Goal: Task Accomplishment & Management: Manage account settings

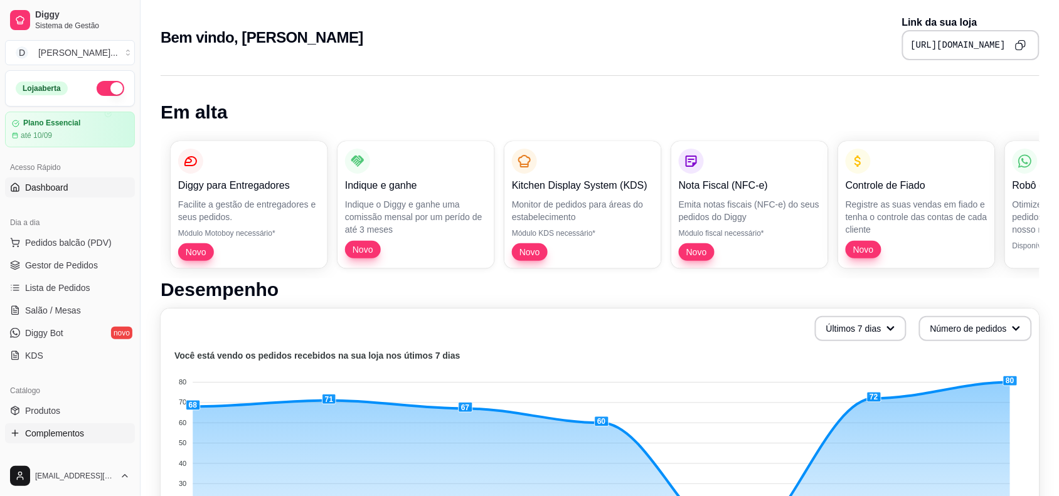
click at [52, 444] on link "Complementos" at bounding box center [70, 434] width 130 height 20
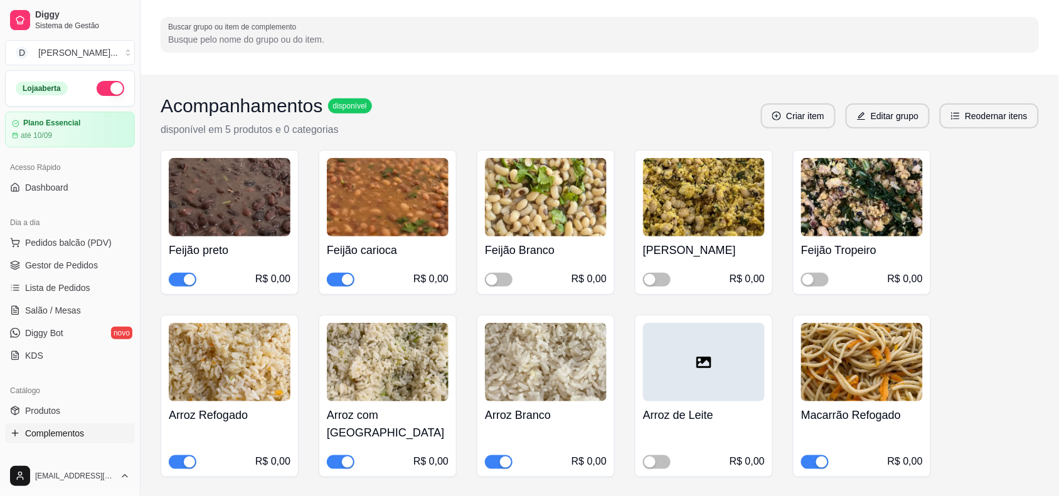
scroll to position [157, 0]
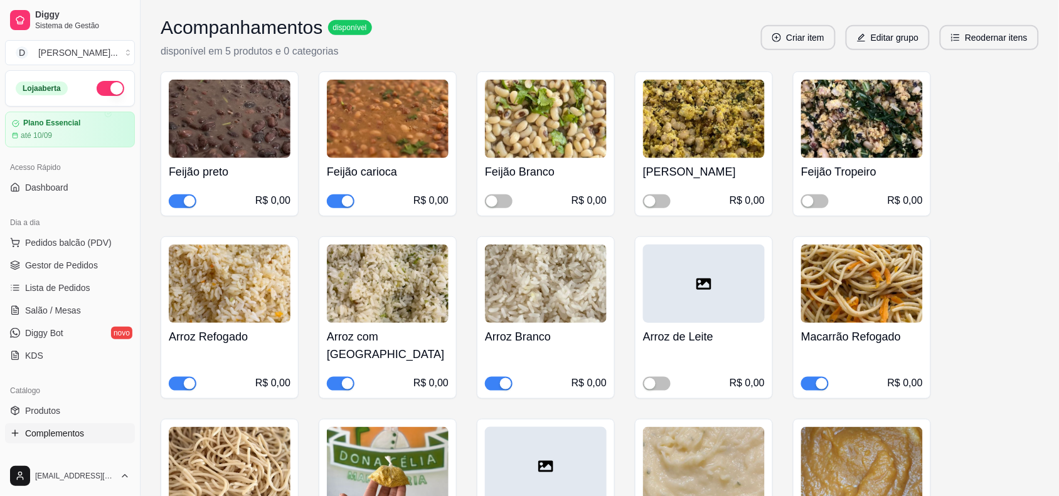
click at [340, 377] on span "button" at bounding box center [341, 384] width 28 height 14
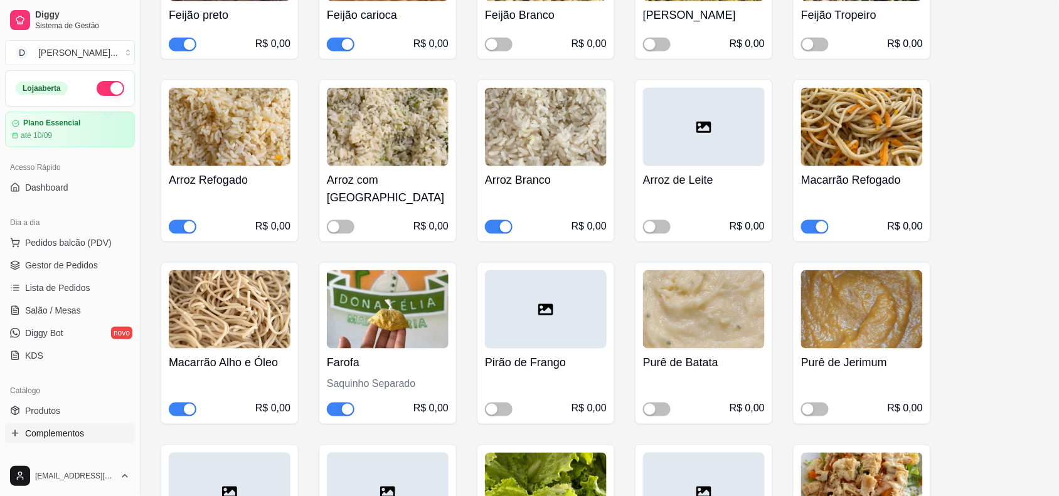
scroll to position [392, 0]
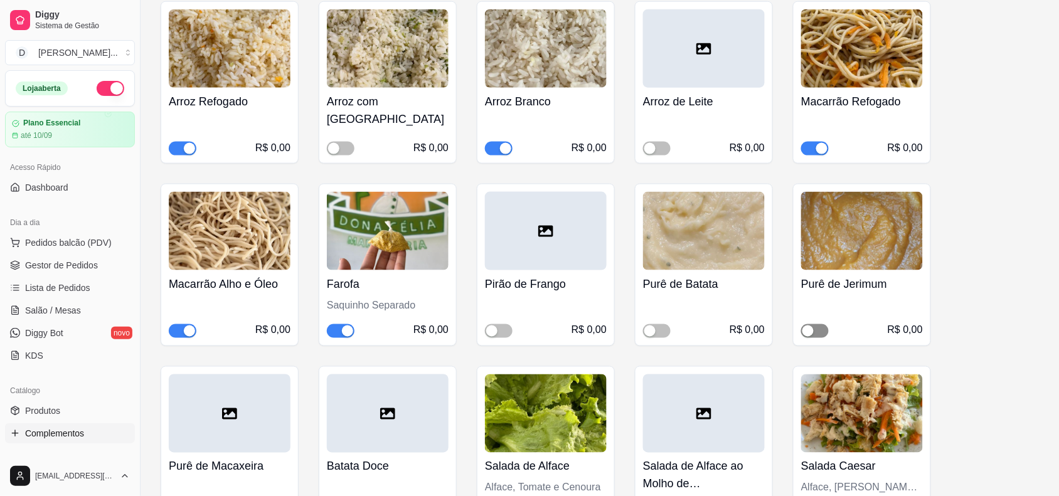
click at [805, 326] on div "button" at bounding box center [808, 331] width 11 height 11
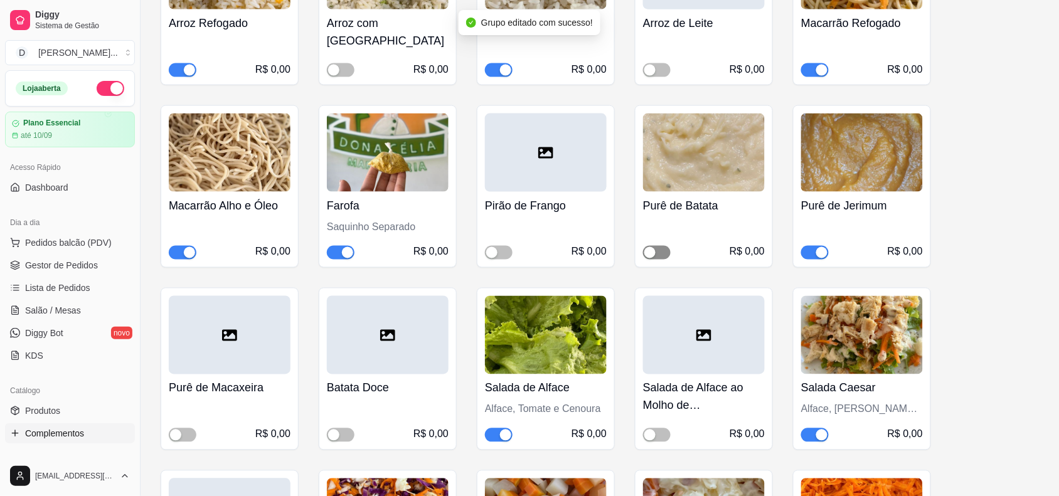
scroll to position [549, 0]
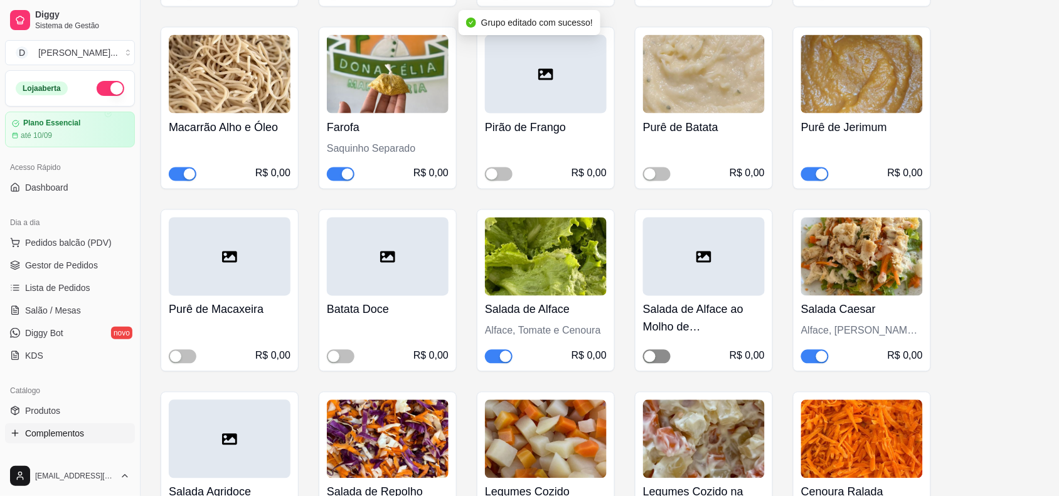
click at [659, 350] on span "button" at bounding box center [657, 357] width 28 height 14
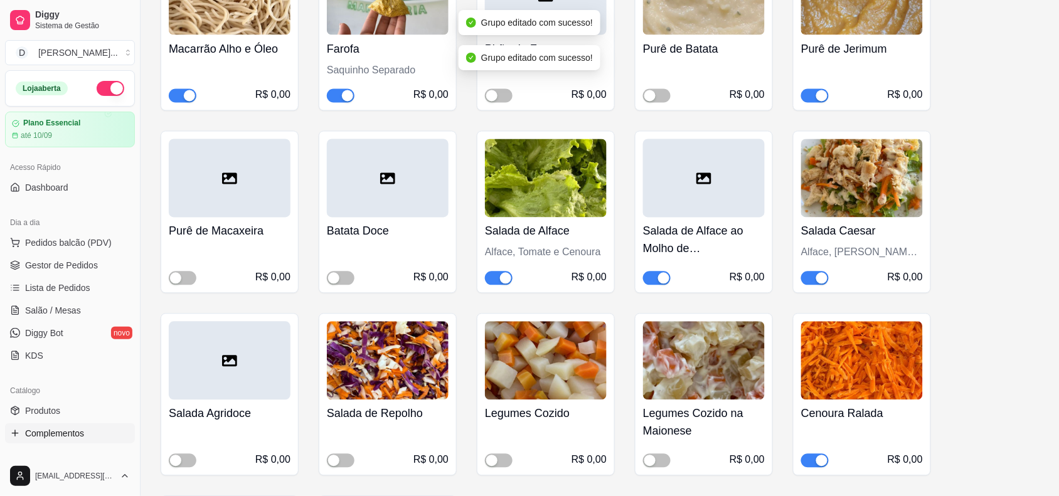
scroll to position [706, 0]
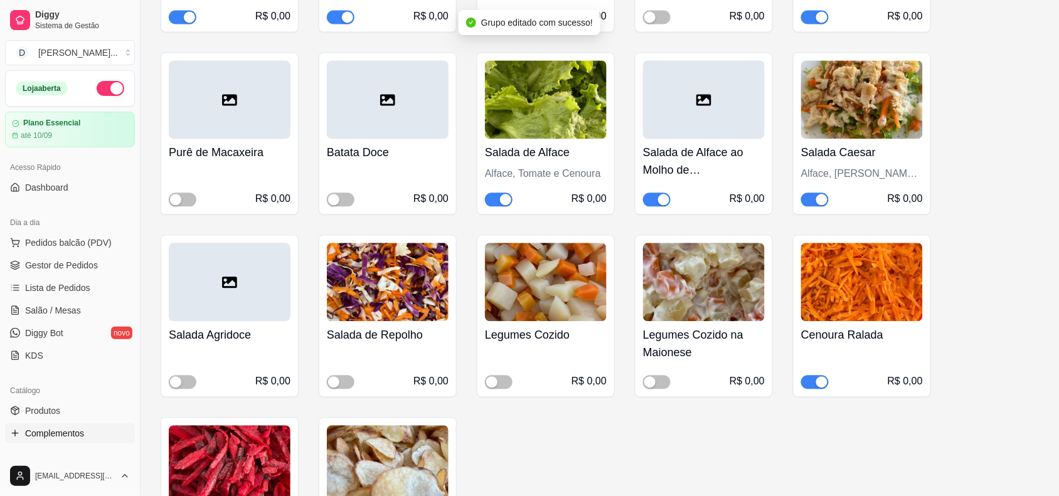
drag, startPoint x: 506, startPoint y: 368, endPoint x: 513, endPoint y: 370, distance: 7.3
click at [513, 370] on div "R$ 0,00" at bounding box center [546, 373] width 122 height 33
click at [499, 376] on span "button" at bounding box center [499, 383] width 28 height 14
click at [660, 376] on span "button" at bounding box center [657, 383] width 28 height 14
click at [813, 376] on span "button" at bounding box center [815, 383] width 28 height 14
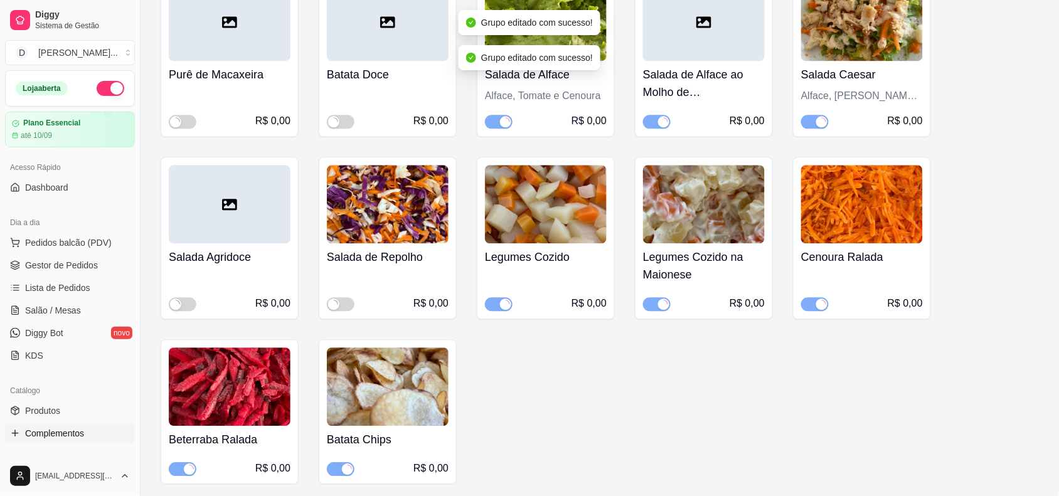
scroll to position [863, 0]
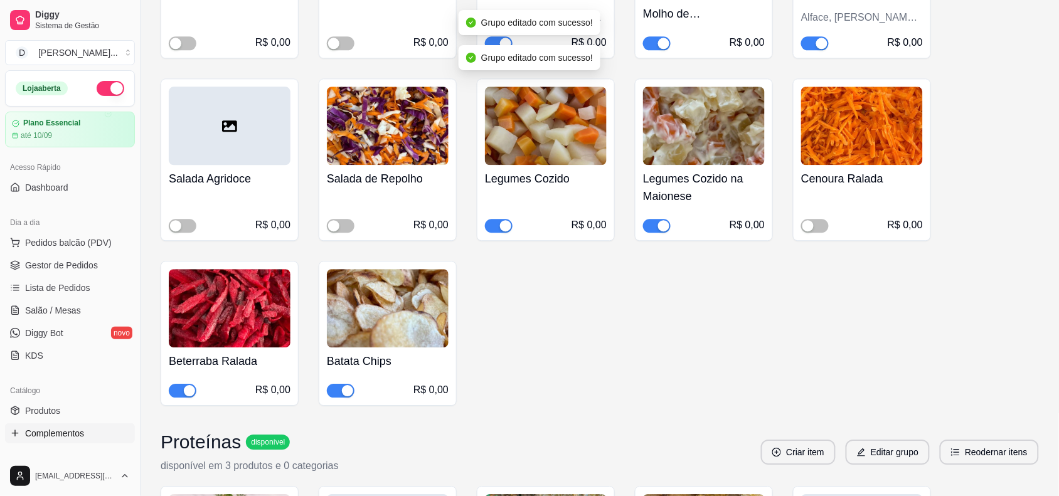
click at [176, 384] on span "button" at bounding box center [183, 391] width 28 height 14
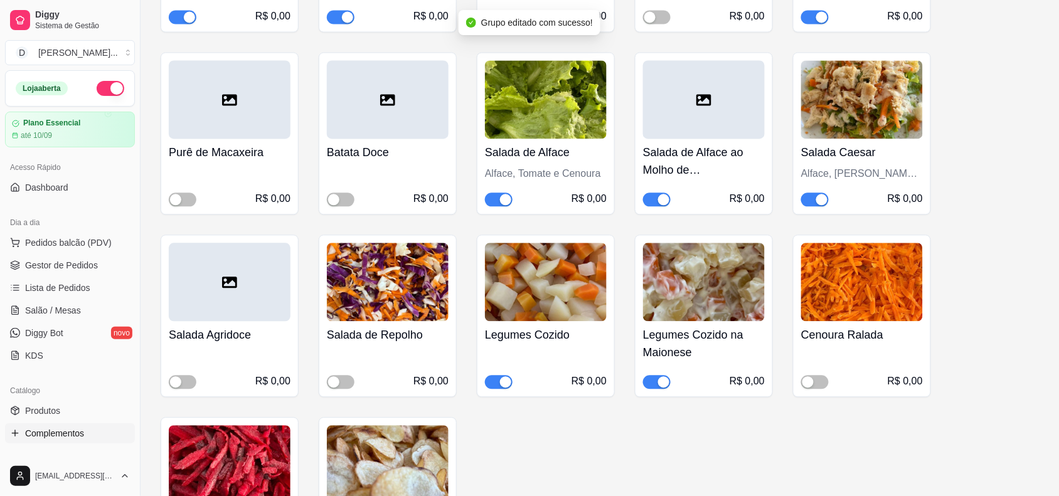
scroll to position [785, 0]
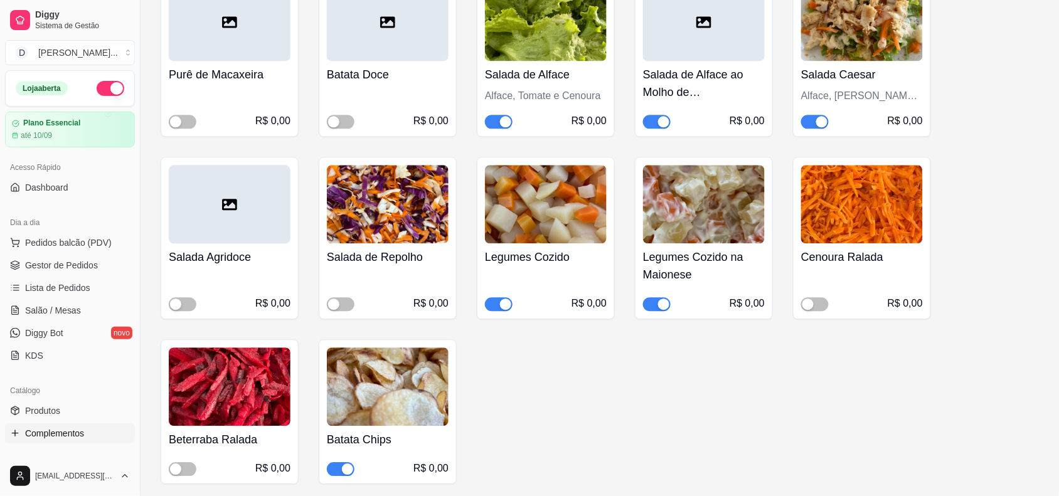
click at [808, 115] on span "button" at bounding box center [815, 122] width 28 height 14
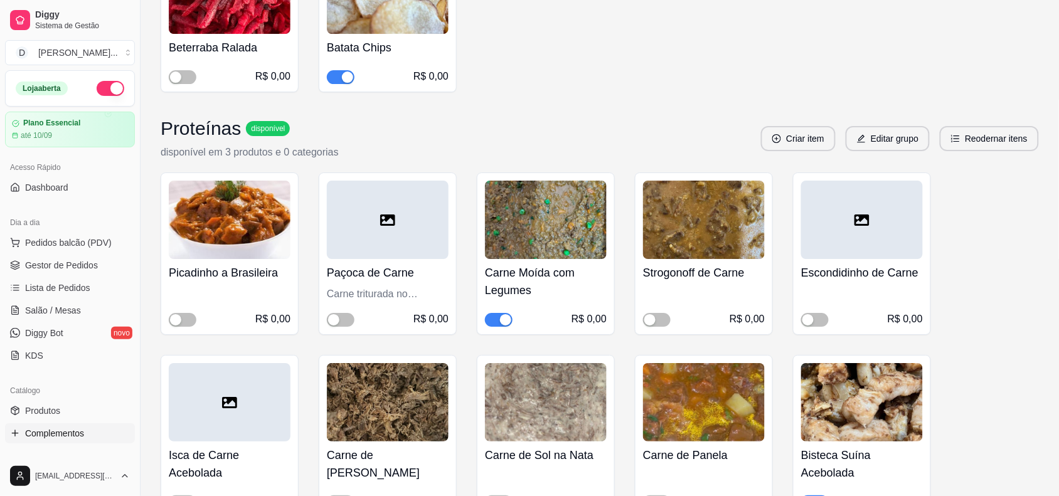
scroll to position [1255, 0]
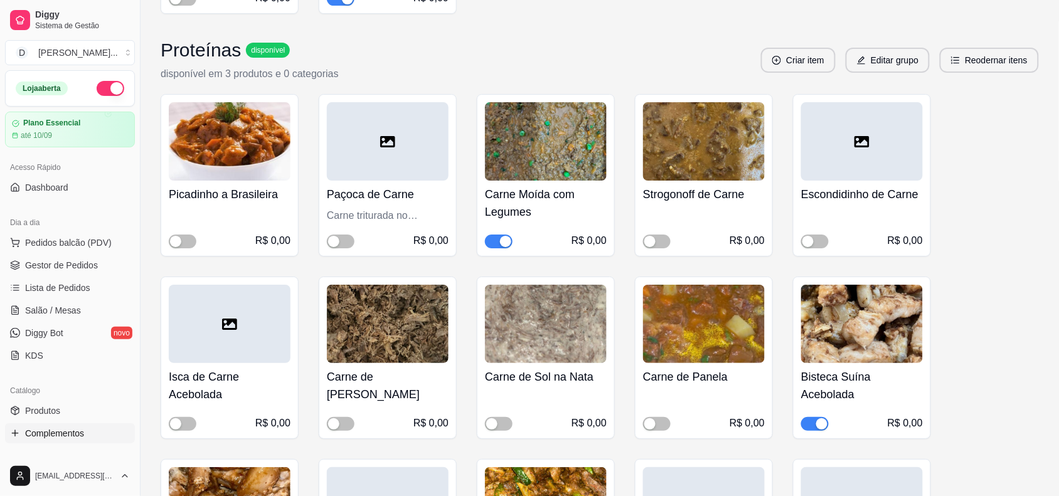
click at [506, 236] on div "button" at bounding box center [505, 241] width 11 height 11
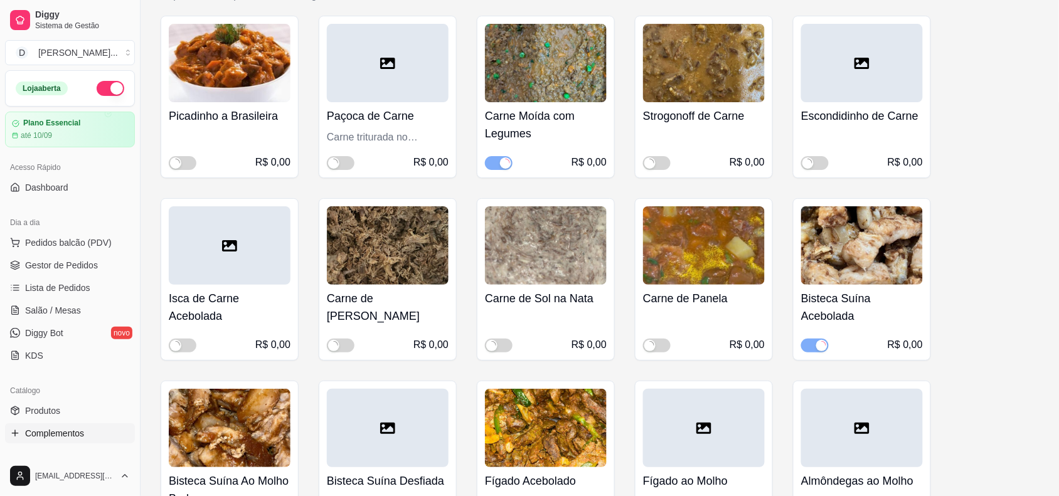
scroll to position [1412, 0]
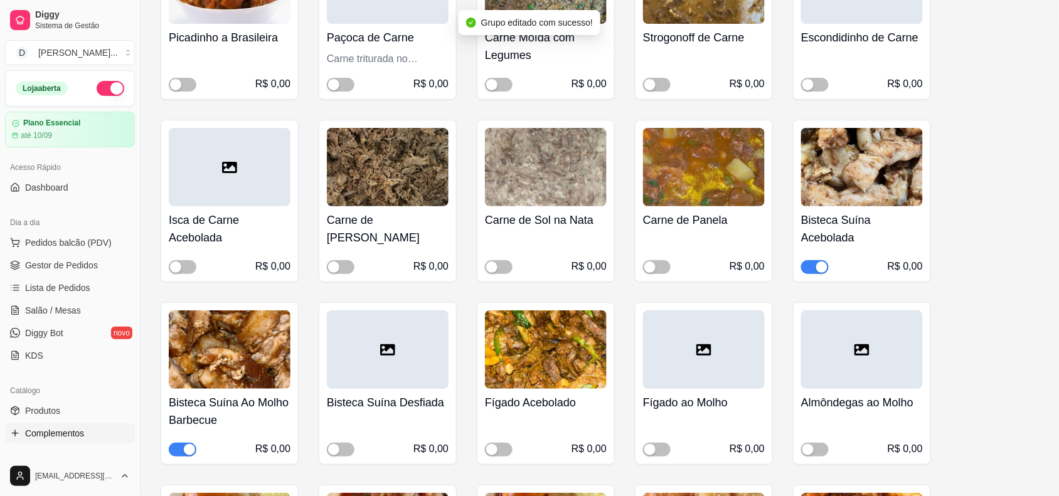
click at [823, 262] on div "button" at bounding box center [822, 267] width 11 height 11
click at [180, 443] on span "button" at bounding box center [183, 450] width 28 height 14
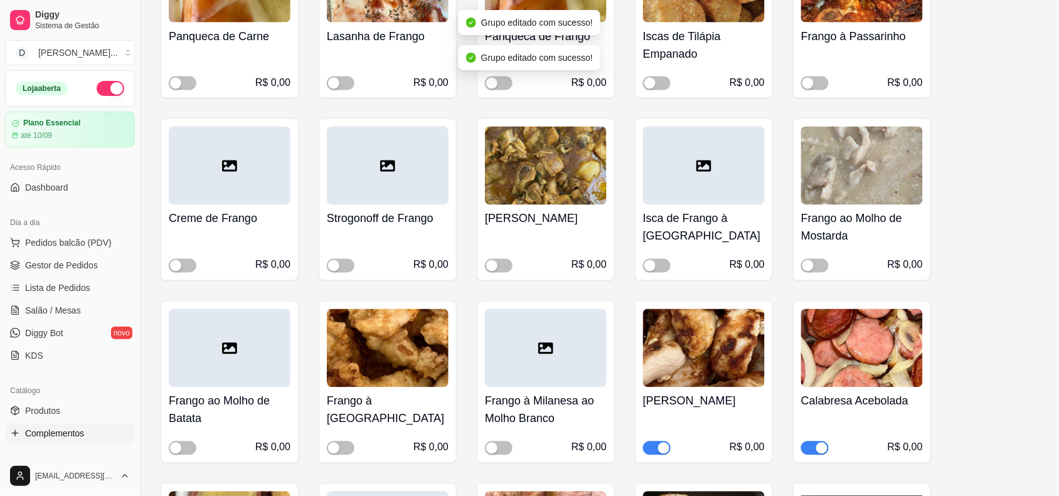
scroll to position [2118, 0]
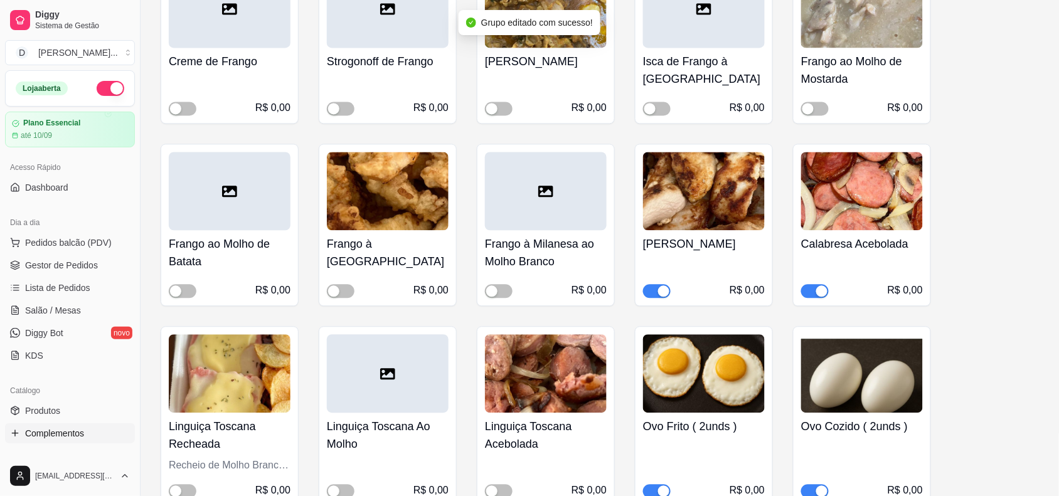
click at [817, 295] on div "button" at bounding box center [822, 291] width 11 height 11
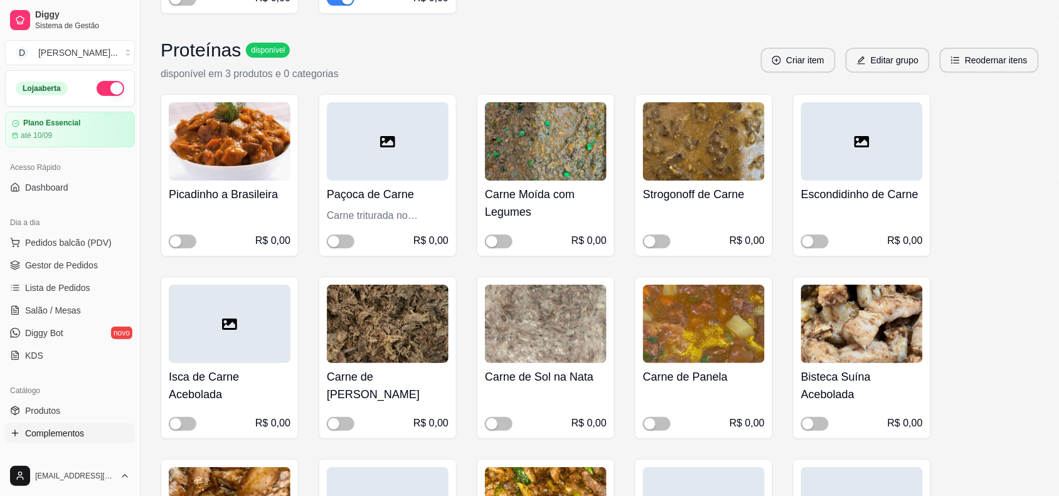
scroll to position [1177, 0]
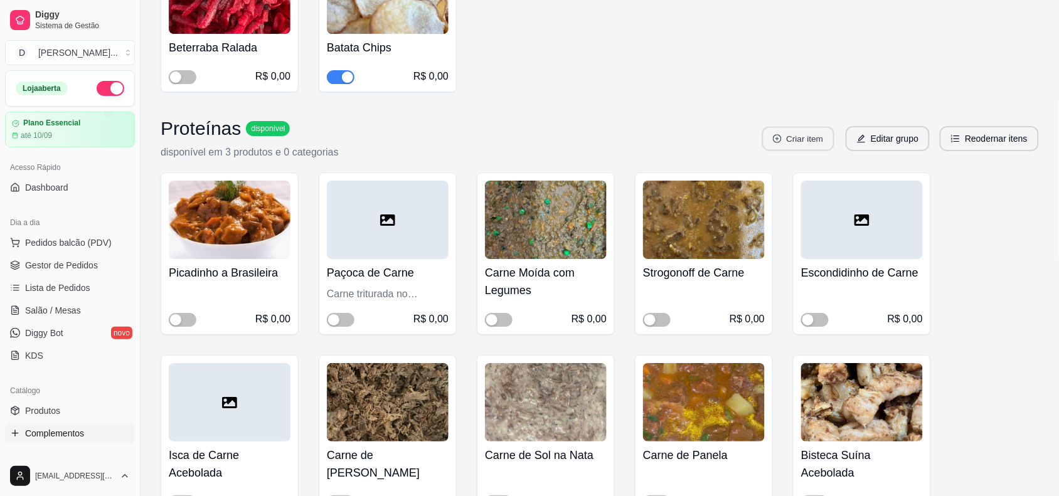
click at [790, 133] on button "Criar item" at bounding box center [799, 139] width 72 height 24
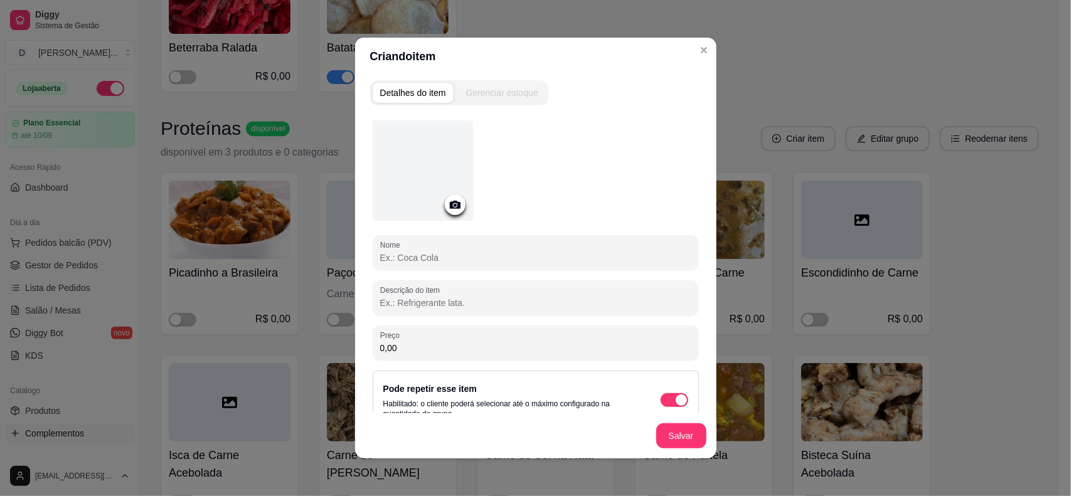
click at [459, 252] on input "Nome" at bounding box center [535, 258] width 311 height 13
drag, startPoint x: 488, startPoint y: 252, endPoint x: 308, endPoint y: 247, distance: 180.2
click at [308, 247] on div "Criando item Detalhes do item Gerenciar estoque Nome Escondidinho de Carne Desc…" at bounding box center [535, 248] width 1071 height 496
type input "Escondidinho de Carne"
click at [673, 433] on button "Salvar" at bounding box center [681, 436] width 49 height 24
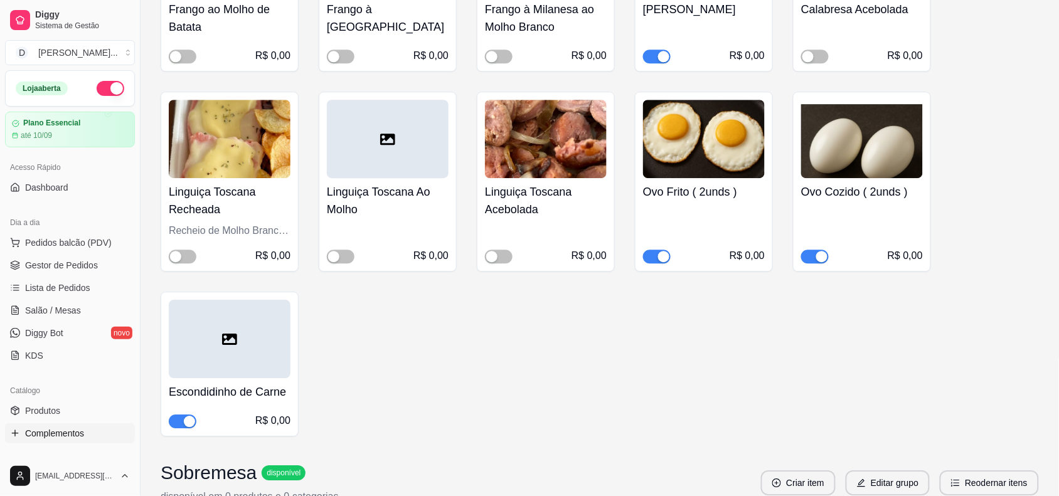
scroll to position [2432, 0]
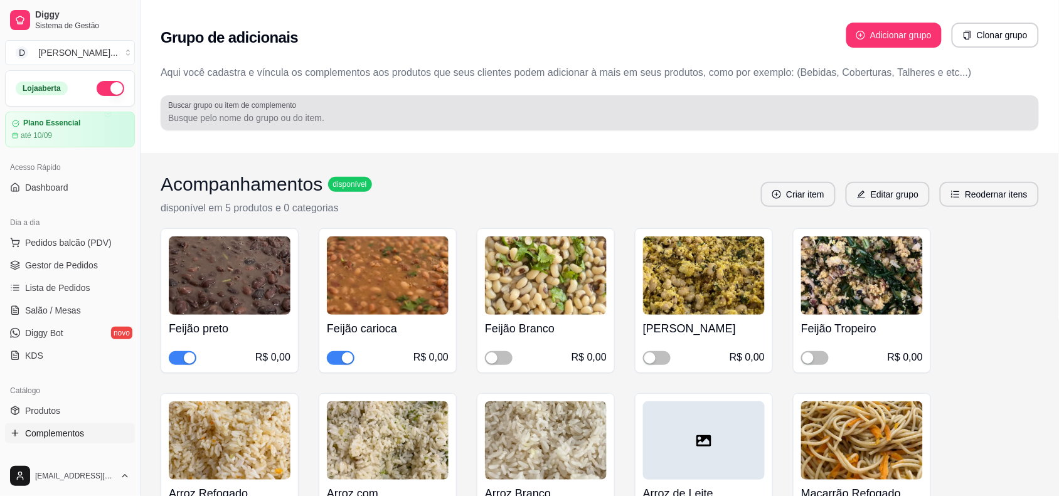
click at [309, 112] on input "Buscar grupo ou item de complemento" at bounding box center [600, 118] width 864 height 13
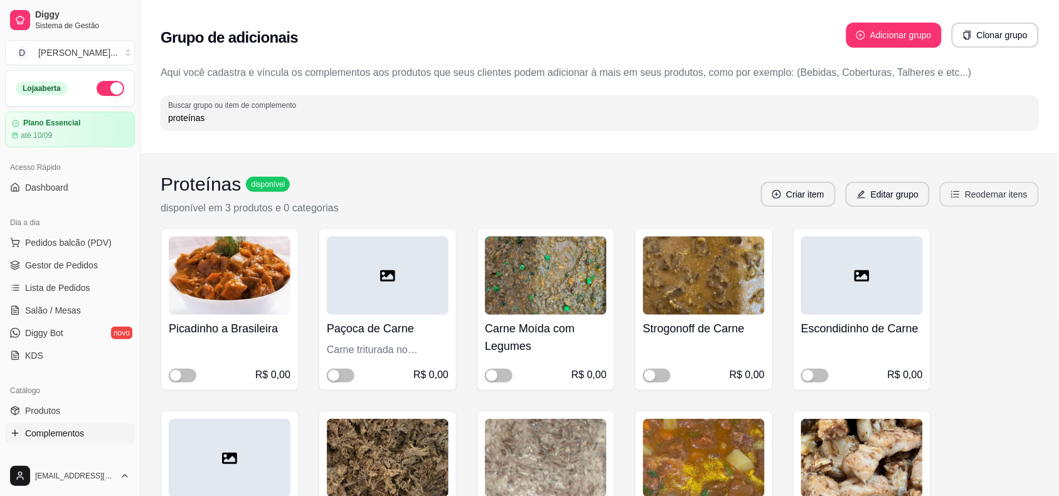
type input "proteínas"
click at [1019, 195] on button "Reodernar itens" at bounding box center [989, 194] width 99 height 25
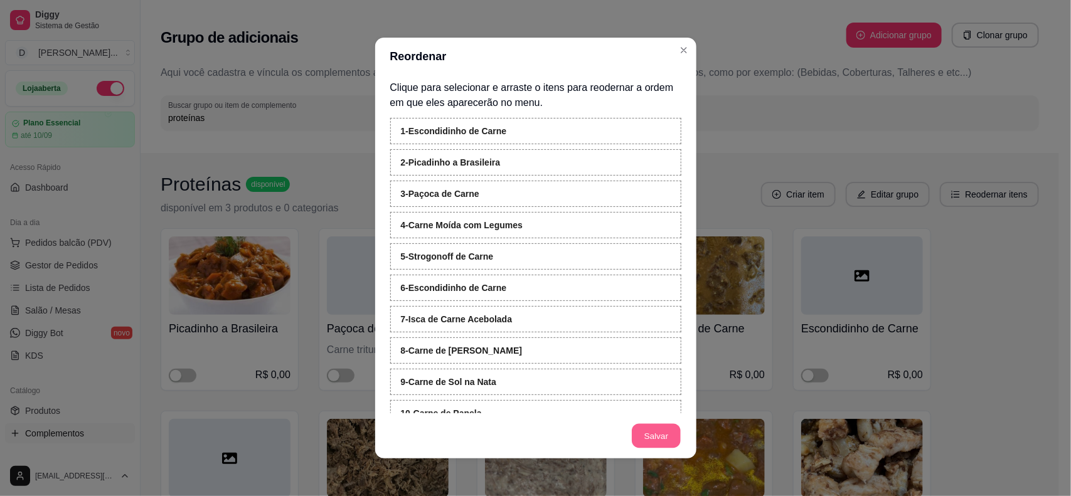
click at [672, 440] on button "Salvar" at bounding box center [656, 436] width 49 height 24
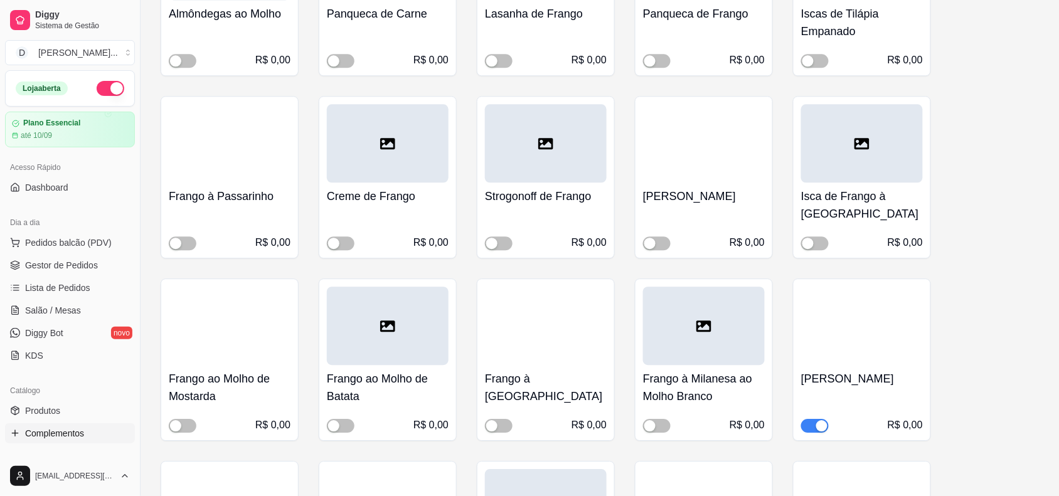
scroll to position [628, 0]
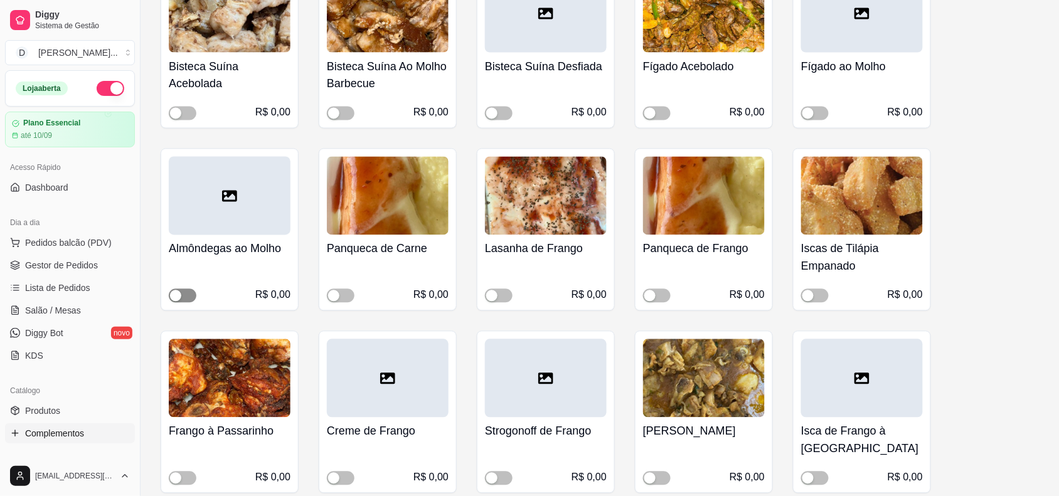
click at [179, 302] on div "button" at bounding box center [175, 296] width 11 height 11
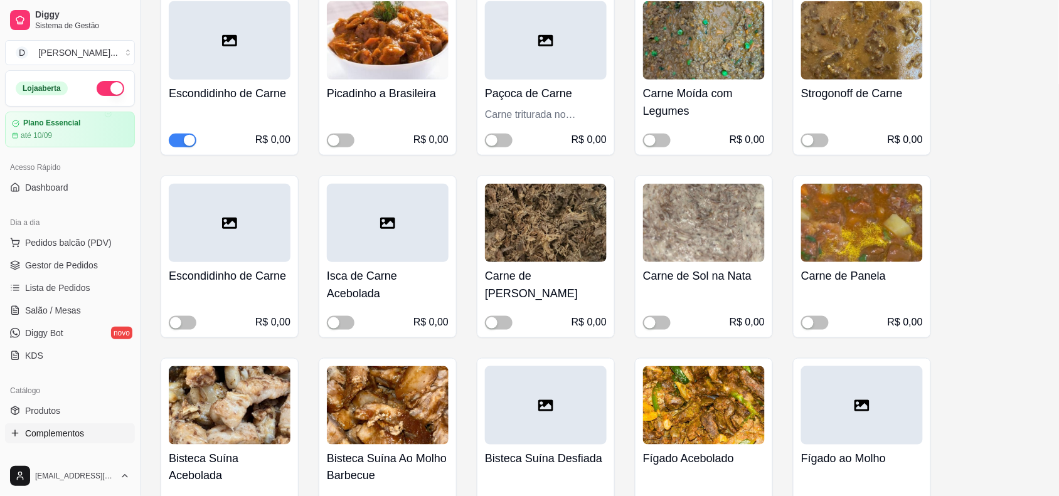
scroll to position [0, 0]
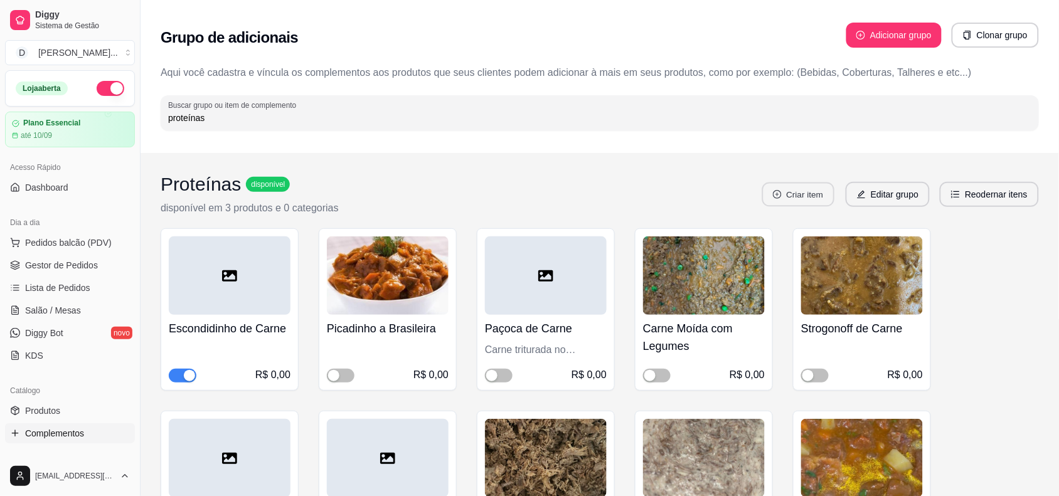
click at [783, 198] on icon "plus-circle" at bounding box center [778, 194] width 9 height 9
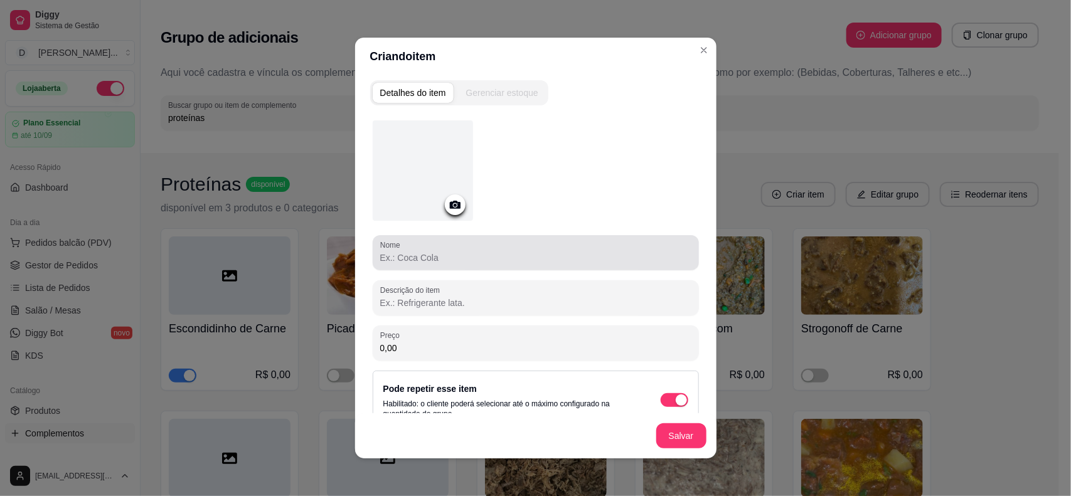
click at [436, 256] on input "Nome" at bounding box center [535, 258] width 311 height 13
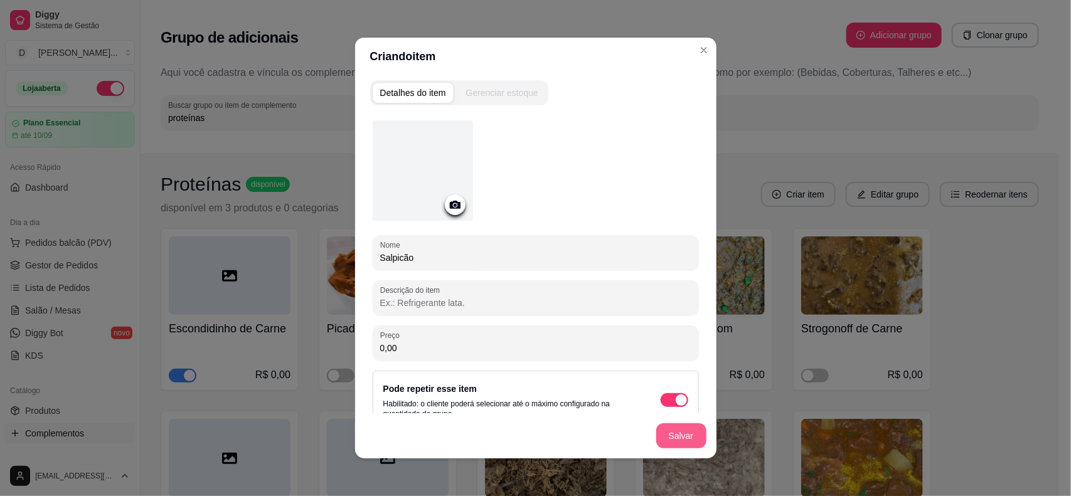
type input "Salpicão"
click at [667, 430] on button "Salvar" at bounding box center [681, 436] width 50 height 25
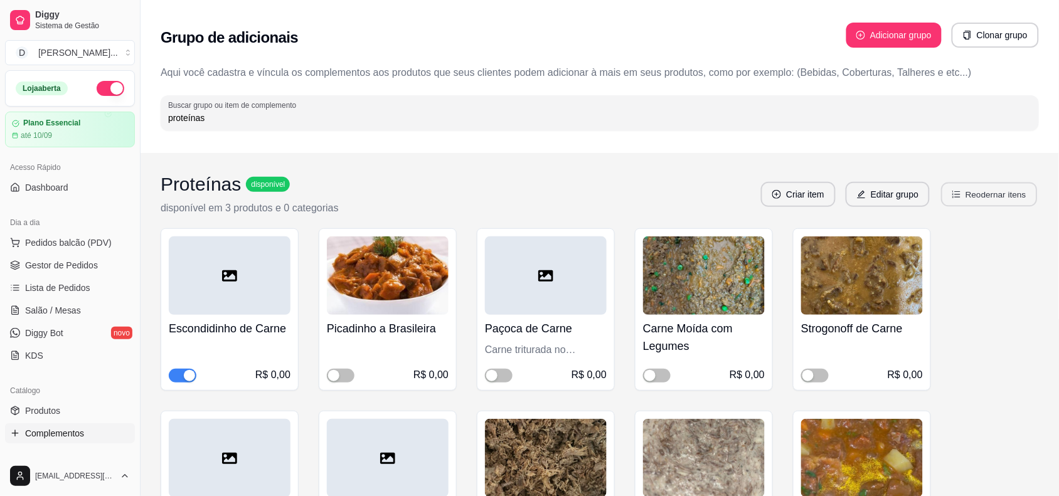
click at [1001, 184] on button "Reodernar itens" at bounding box center [990, 195] width 96 height 24
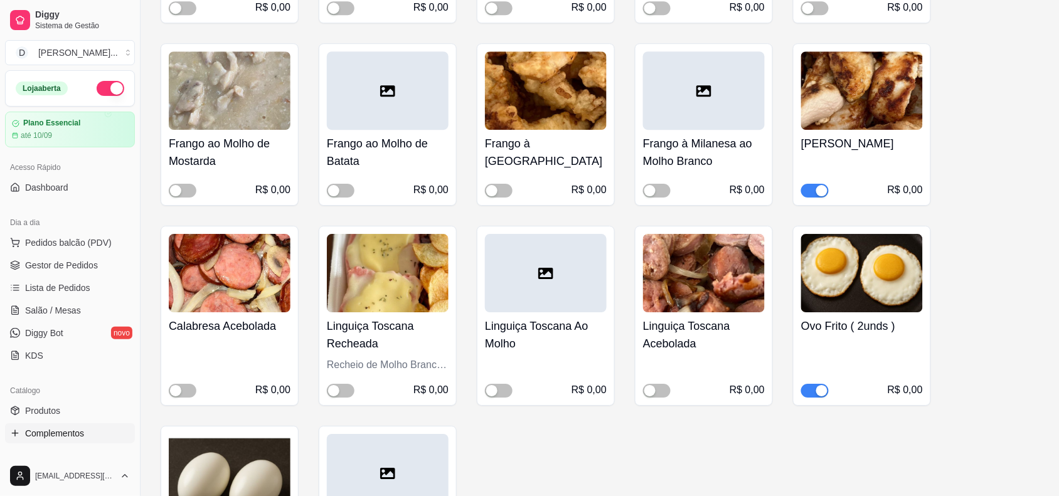
scroll to position [1334, 0]
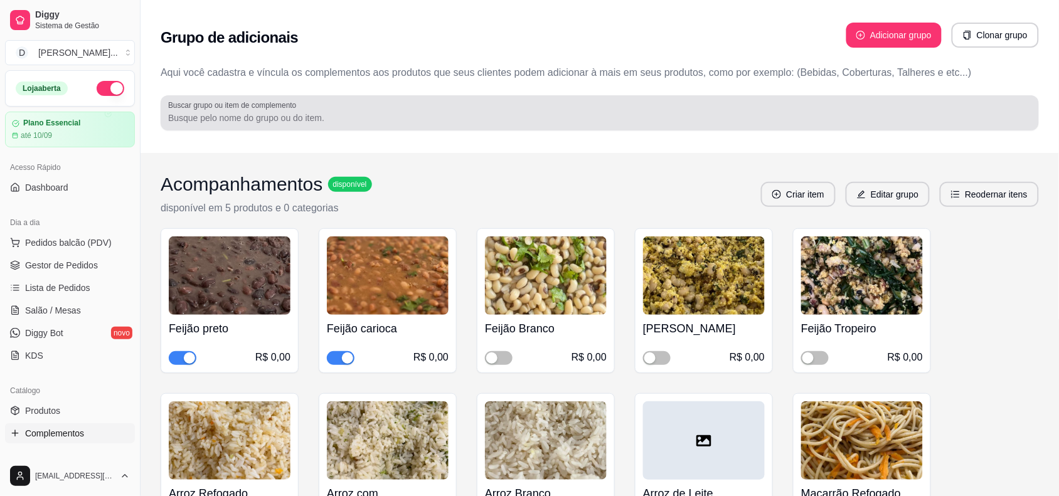
click at [240, 119] on input "Buscar grupo ou item de complemento" at bounding box center [600, 118] width 864 height 13
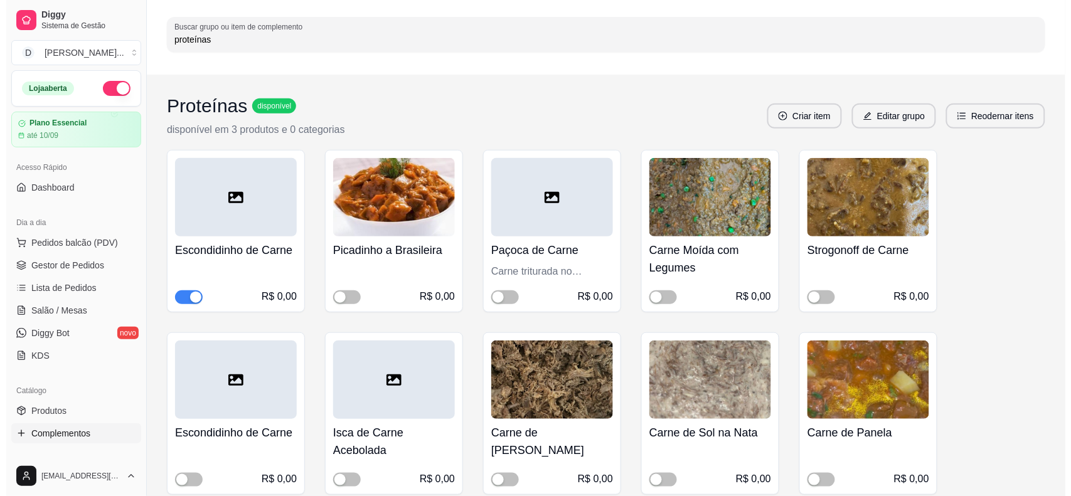
scroll to position [157, 0]
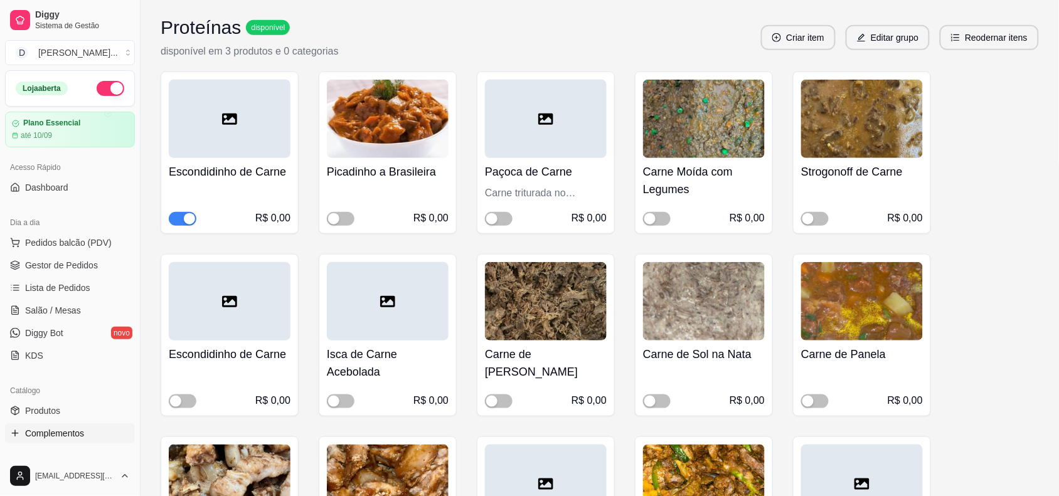
type input "proteínas"
click at [973, 43] on button "Reodernar itens" at bounding box center [990, 38] width 96 height 24
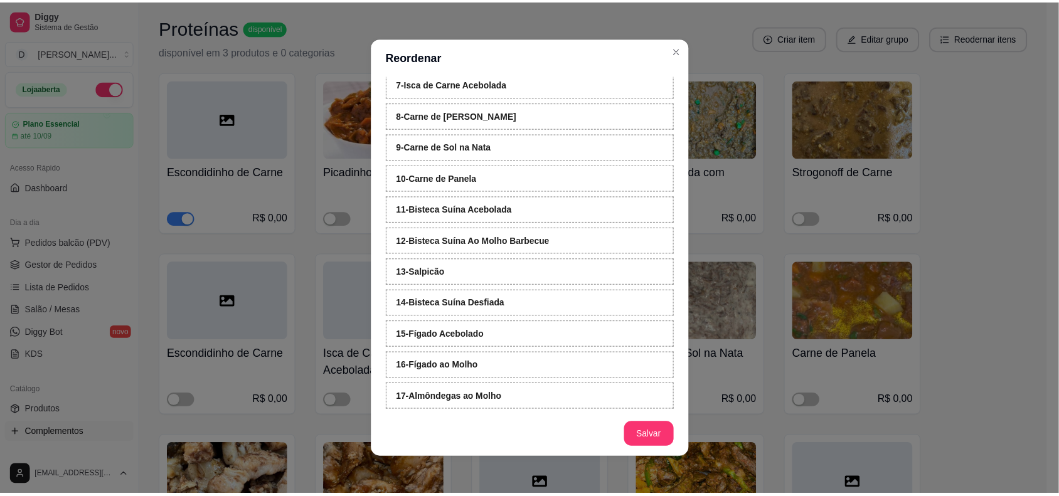
scroll to position [314, 0]
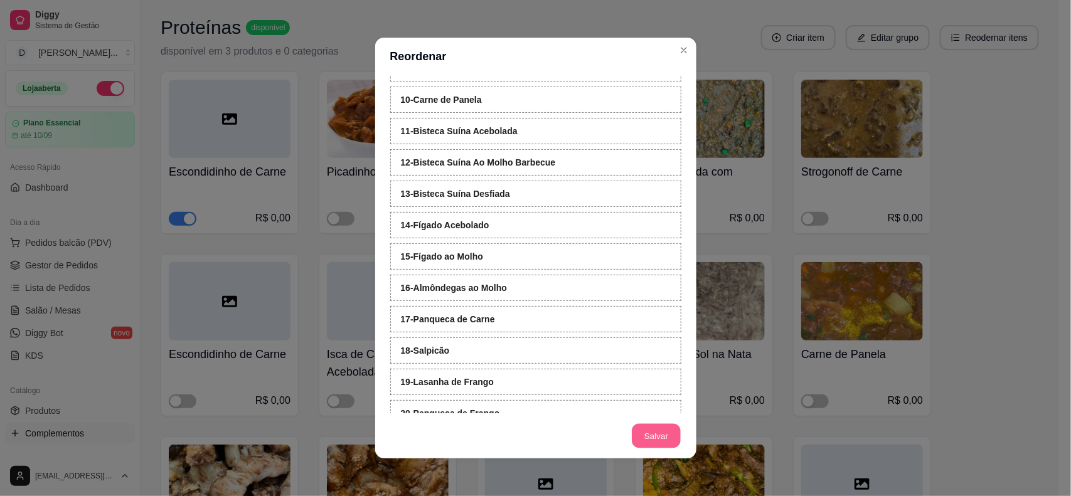
click at [645, 447] on button "Salvar" at bounding box center [656, 436] width 49 height 24
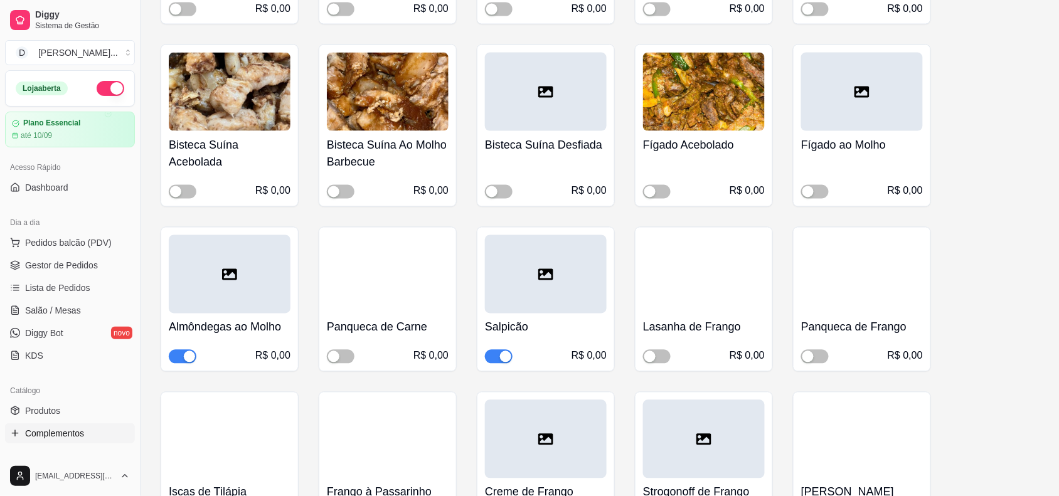
scroll to position [471, 0]
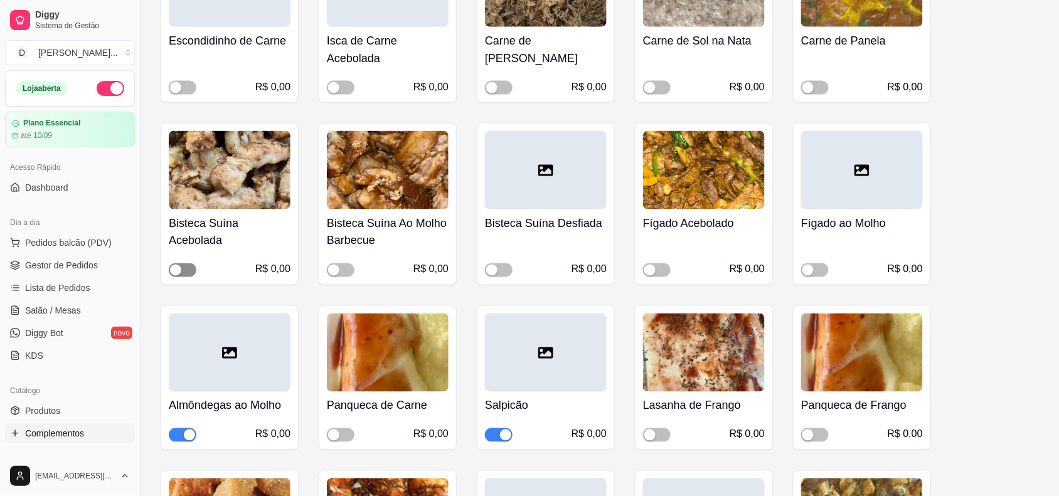
click at [180, 267] on span "button" at bounding box center [183, 271] width 28 height 14
click at [342, 277] on span "button" at bounding box center [341, 271] width 28 height 14
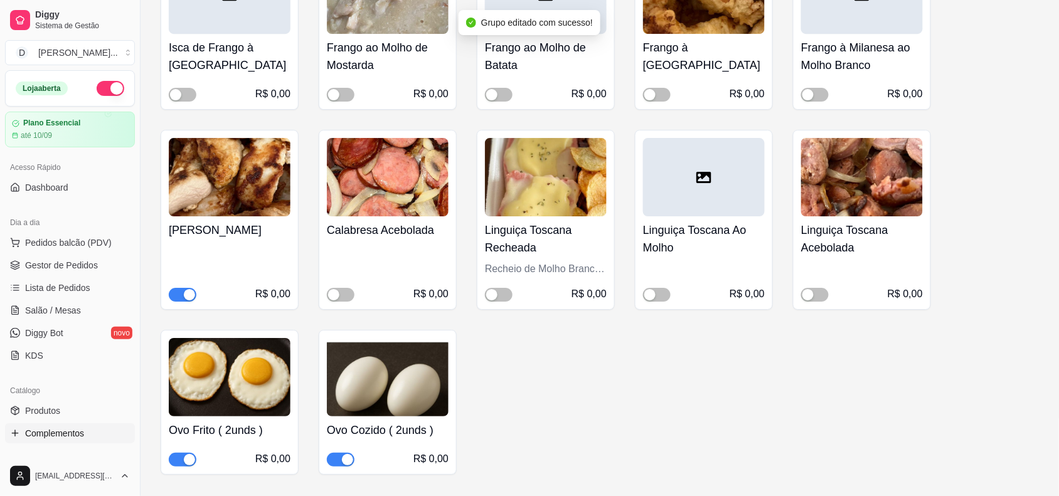
scroll to position [1255, 0]
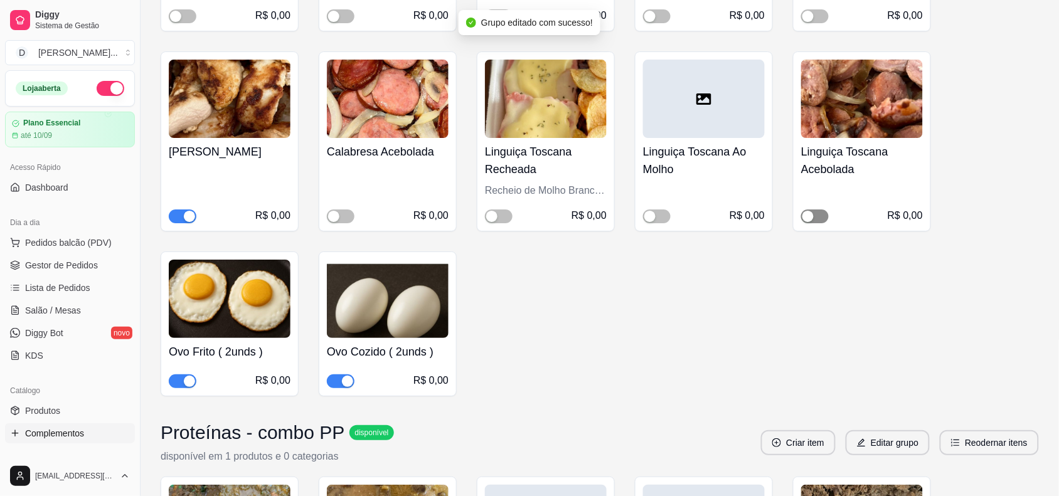
click at [814, 223] on button "button" at bounding box center [815, 217] width 28 height 14
click at [350, 223] on span "button" at bounding box center [341, 217] width 28 height 14
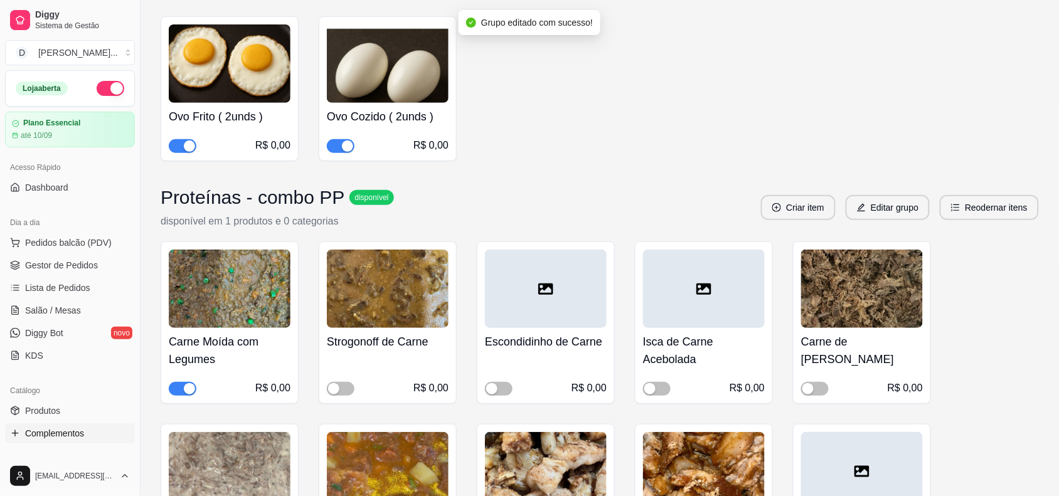
scroll to position [1647, 0]
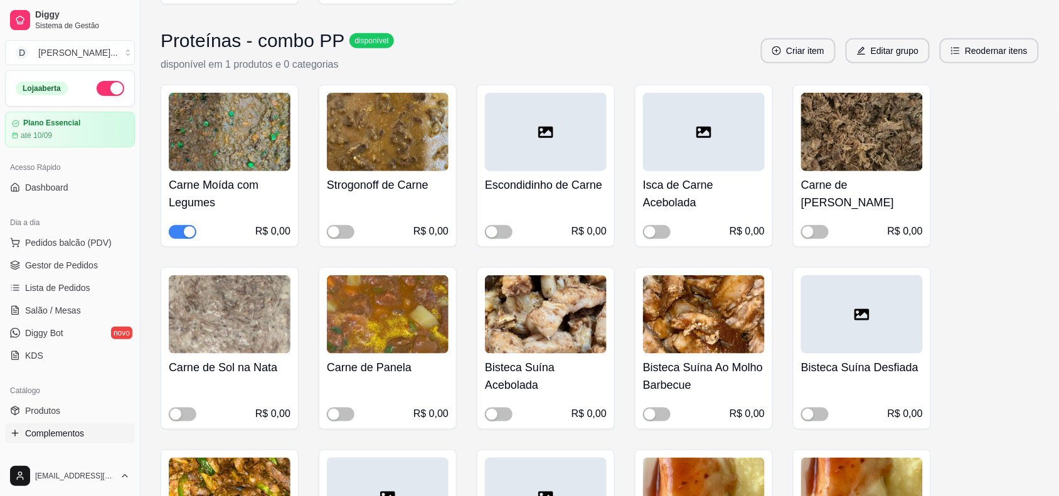
click at [184, 238] on div "button" at bounding box center [189, 232] width 11 height 11
click at [789, 63] on button "Criar item" at bounding box center [799, 51] width 72 height 24
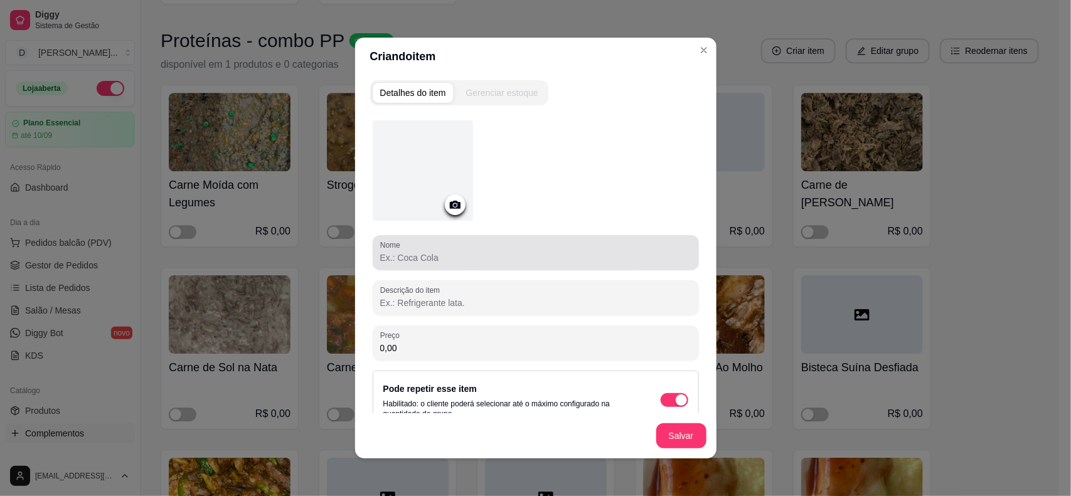
click at [439, 265] on div "Nome" at bounding box center [536, 252] width 326 height 35
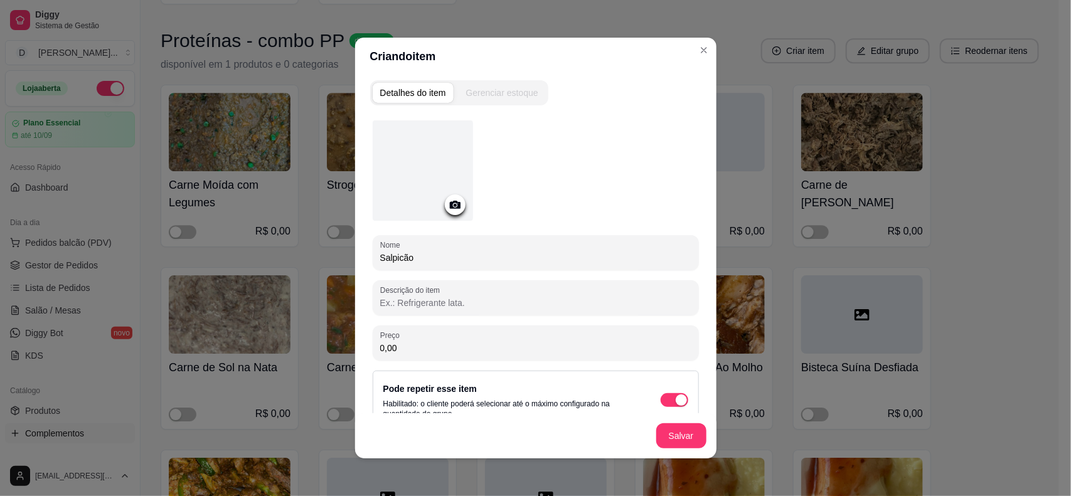
type input "Salpicão"
click at [677, 437] on button "Salvar" at bounding box center [681, 436] width 49 height 24
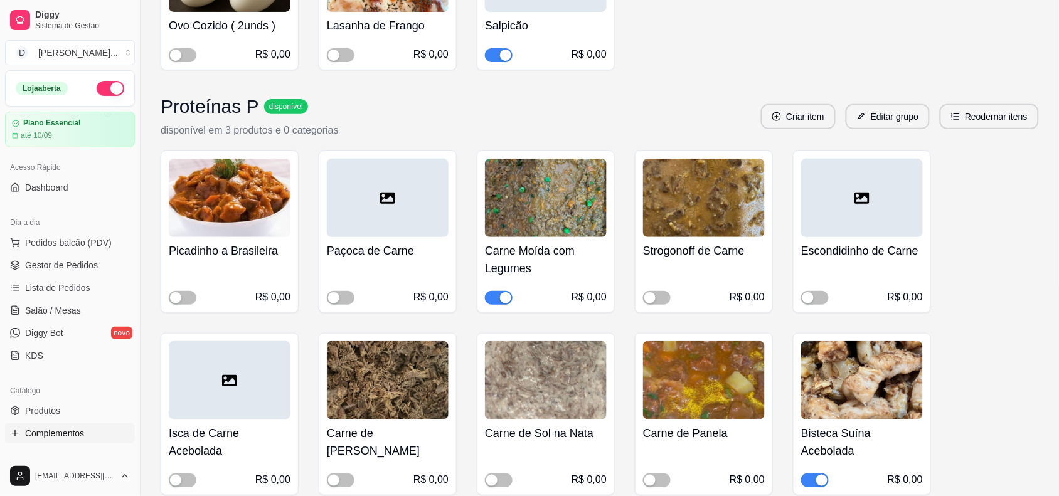
scroll to position [2981, 0]
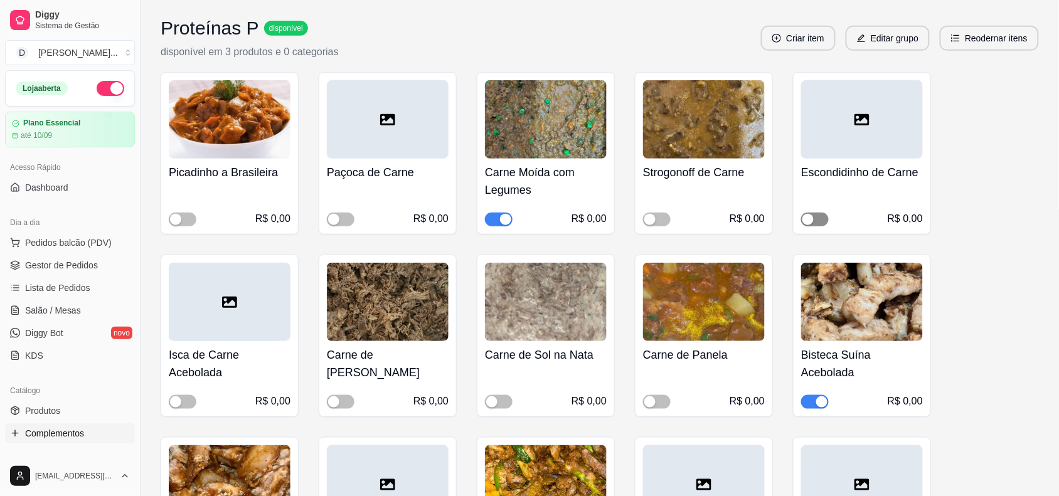
click at [814, 227] on span "button" at bounding box center [815, 220] width 28 height 14
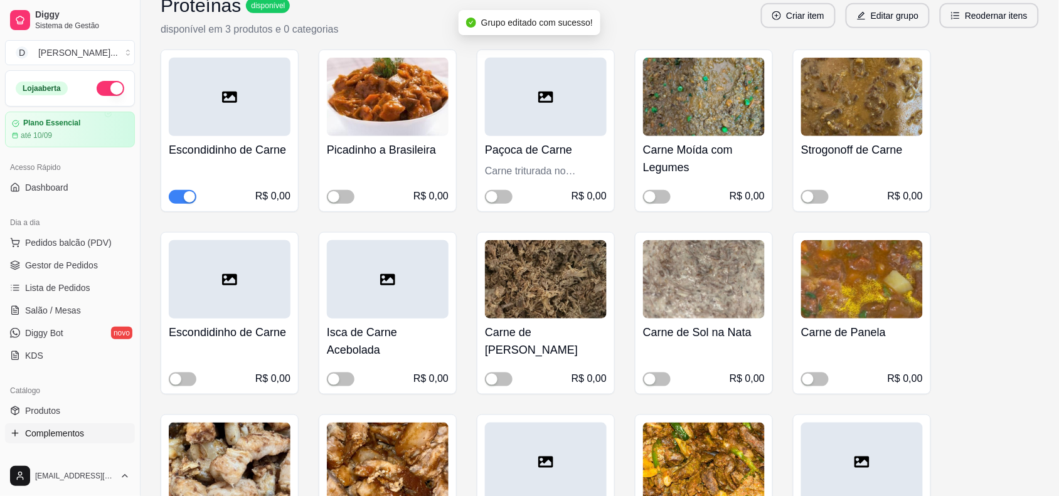
scroll to position [193, 0]
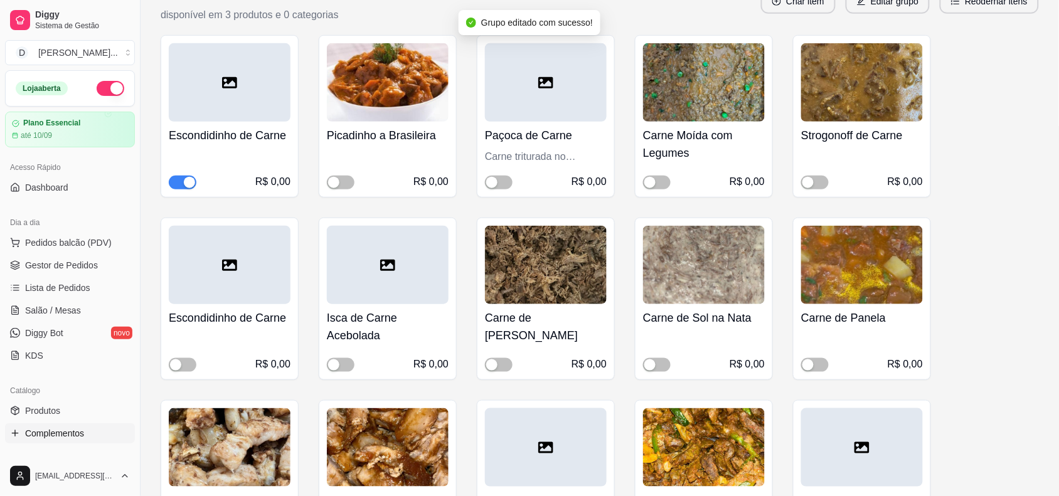
click at [201, 303] on div at bounding box center [230, 265] width 122 height 78
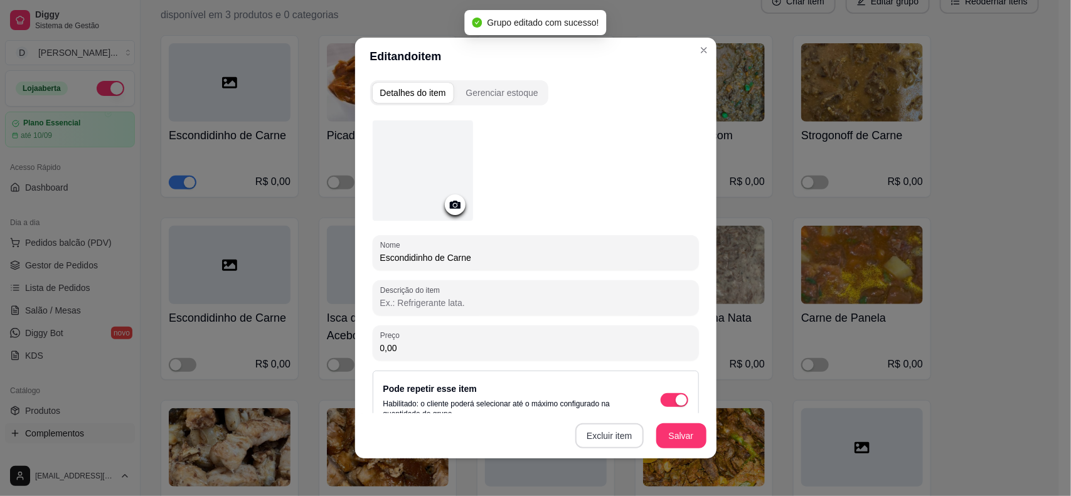
click at [576, 441] on button "Excluir item" at bounding box center [610, 436] width 68 height 25
click at [642, 412] on button "Sim" at bounding box center [656, 408] width 38 height 19
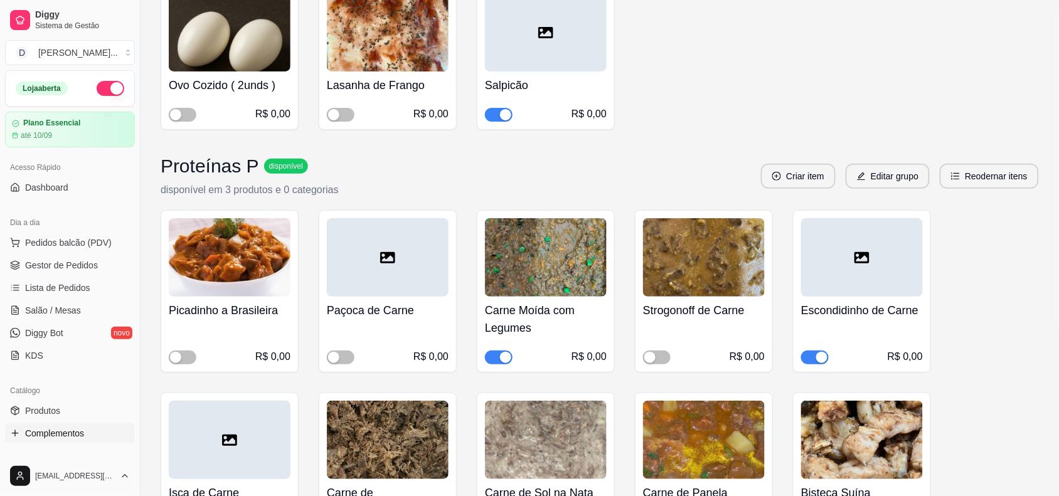
scroll to position [3018, 0]
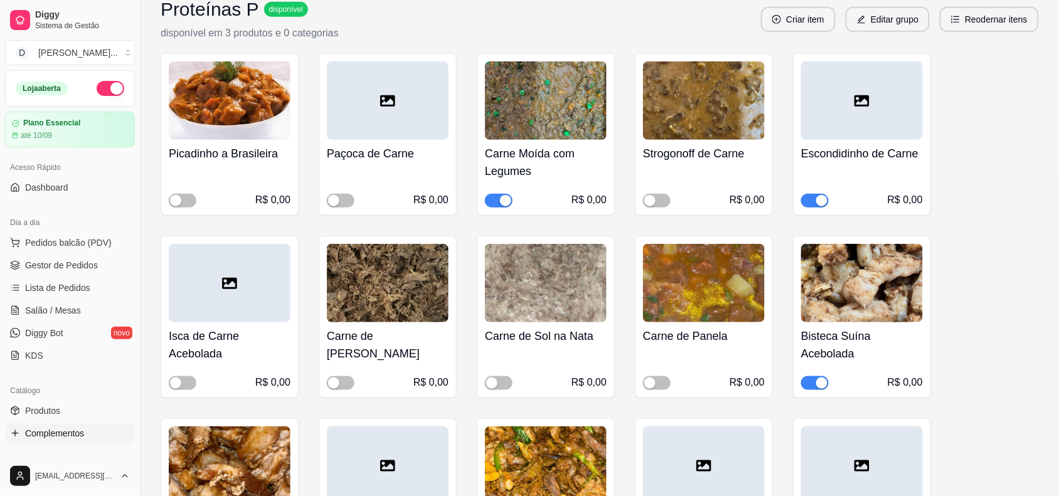
click at [497, 208] on span "button" at bounding box center [499, 201] width 28 height 14
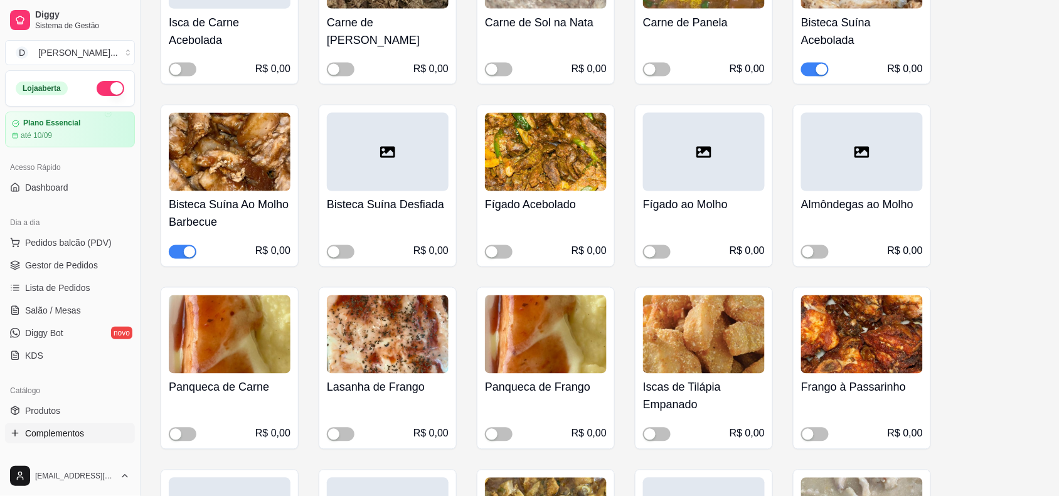
scroll to position [3410, 0]
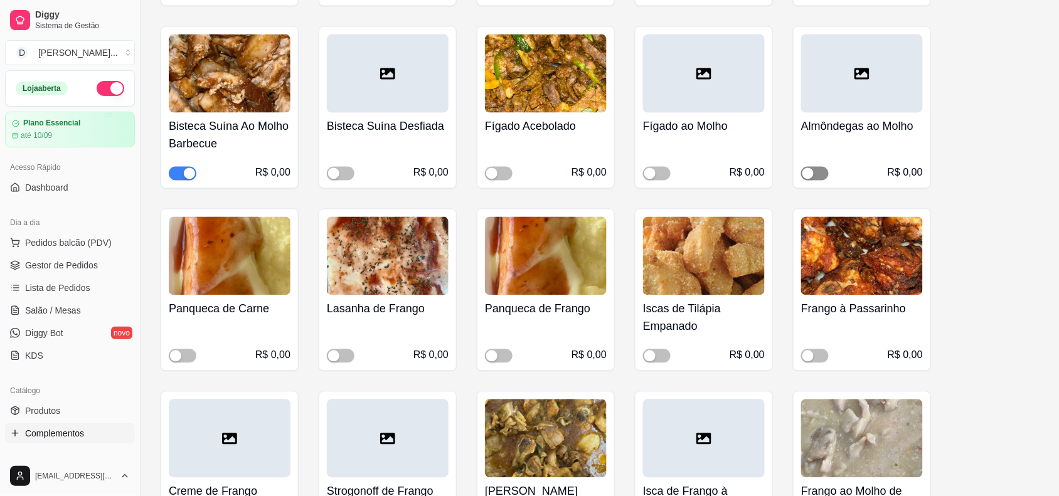
click at [813, 179] on div "button" at bounding box center [808, 173] width 11 height 11
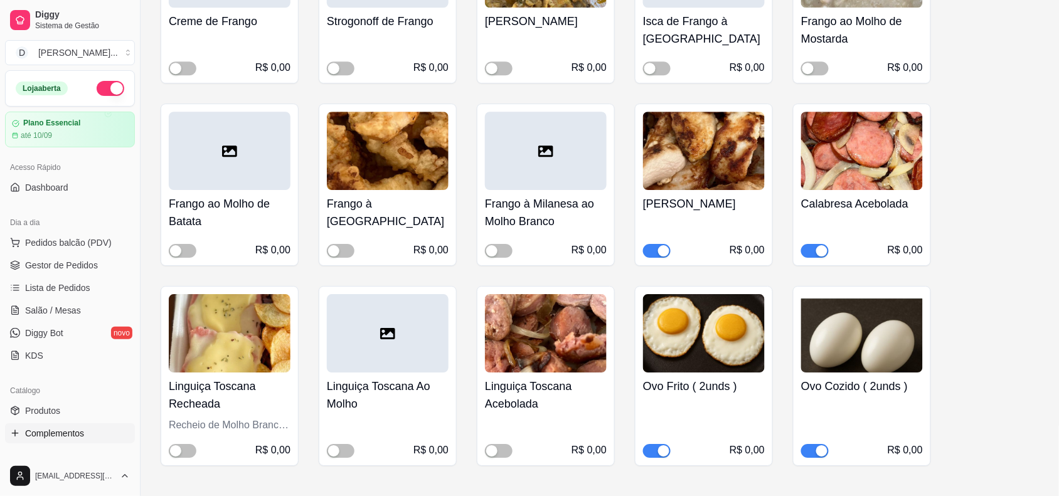
scroll to position [3956, 0]
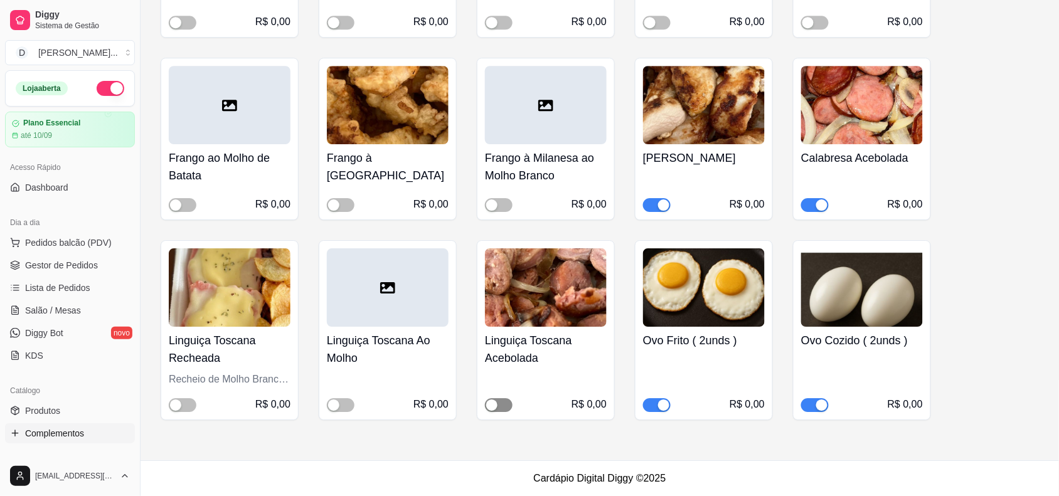
click at [488, 406] on div "button" at bounding box center [491, 405] width 11 height 11
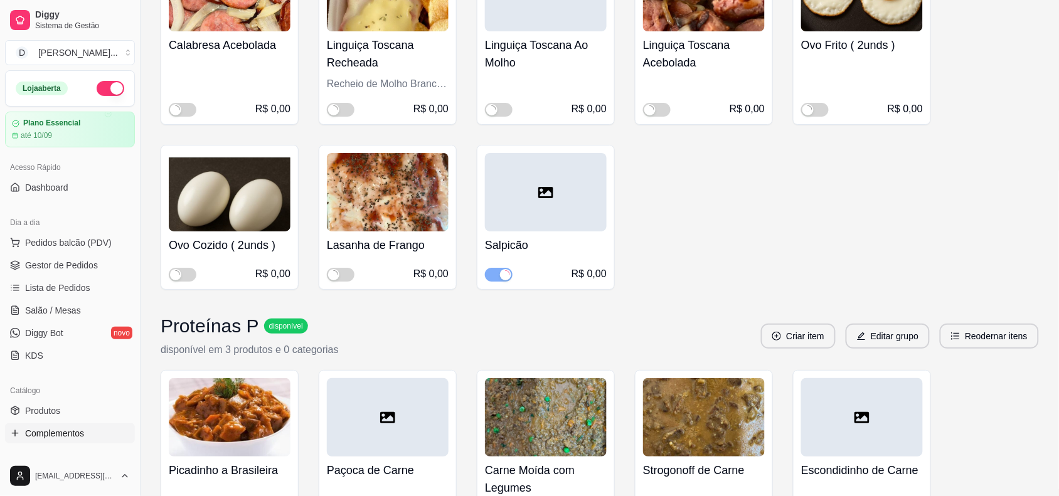
scroll to position [2857, 0]
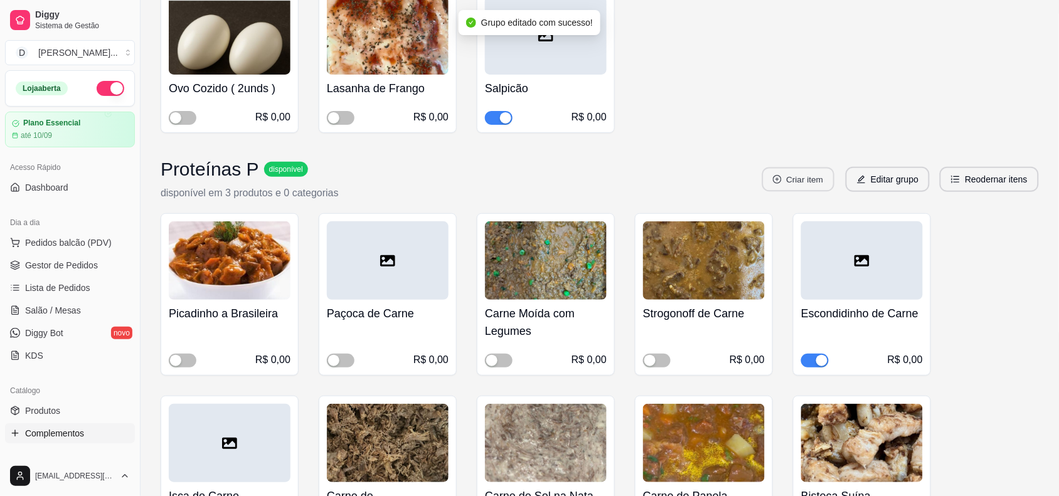
click at [795, 192] on button "Criar item" at bounding box center [799, 180] width 72 height 24
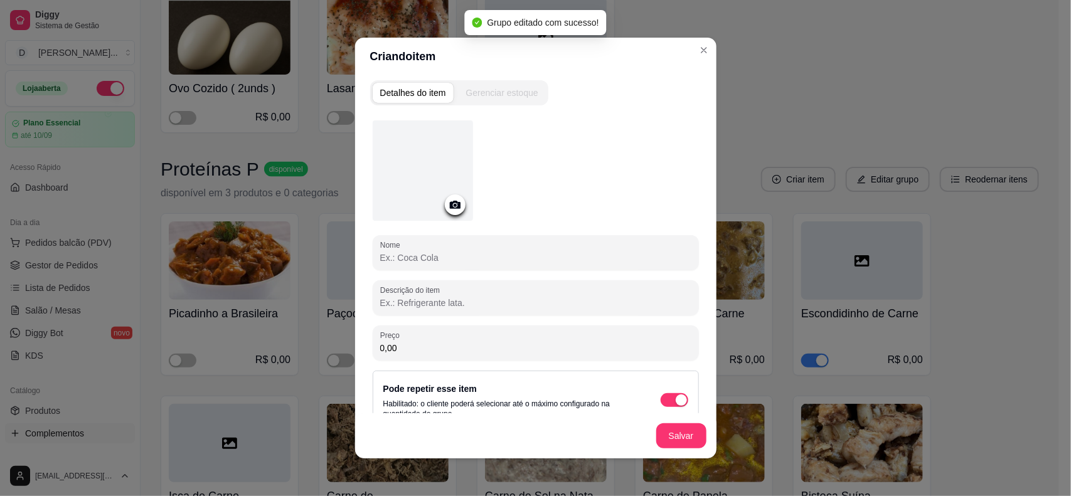
click at [469, 262] on input "Nome" at bounding box center [535, 258] width 311 height 13
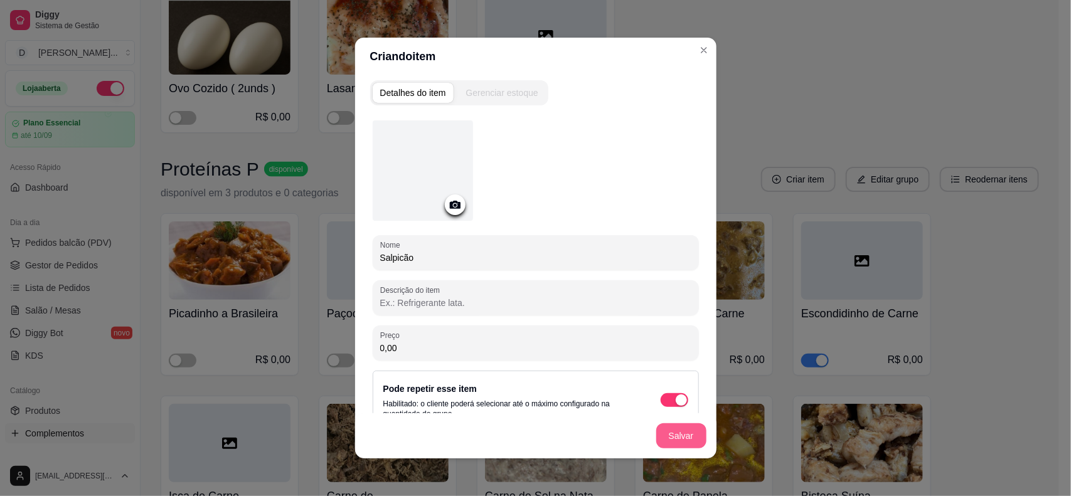
type input "Salpicão"
click at [662, 431] on button "Salvar" at bounding box center [681, 436] width 50 height 25
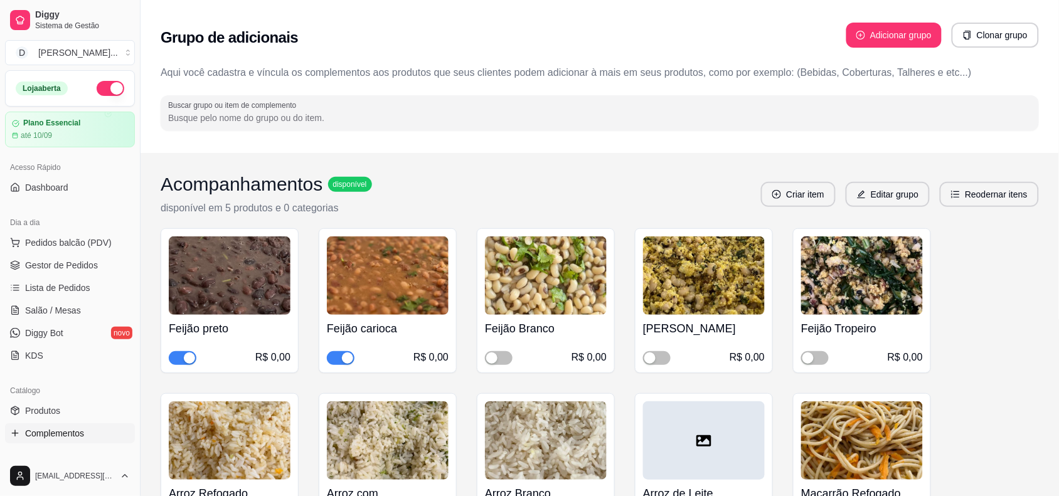
click at [242, 123] on input "Buscar grupo ou item de complemento" at bounding box center [600, 118] width 864 height 13
paste input "proteínas"
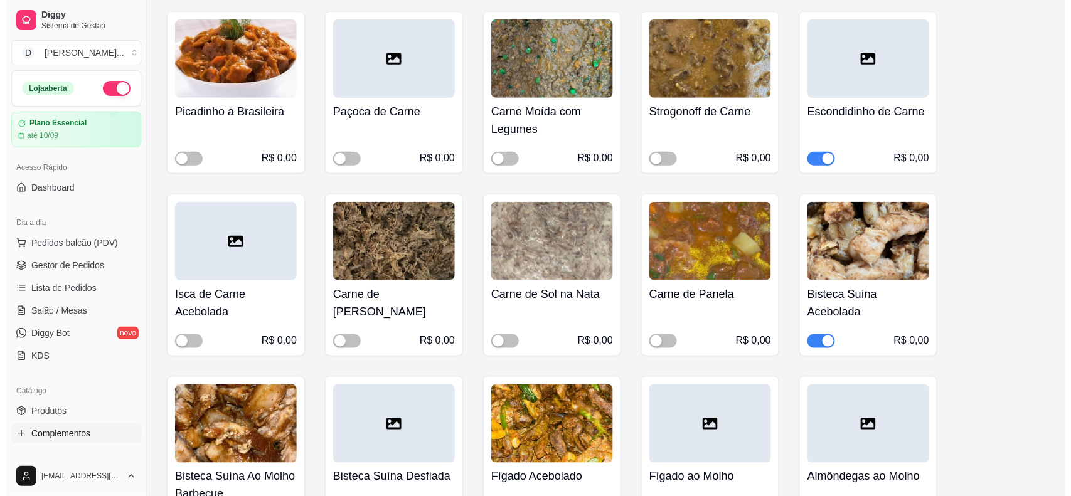
scroll to position [2981, 0]
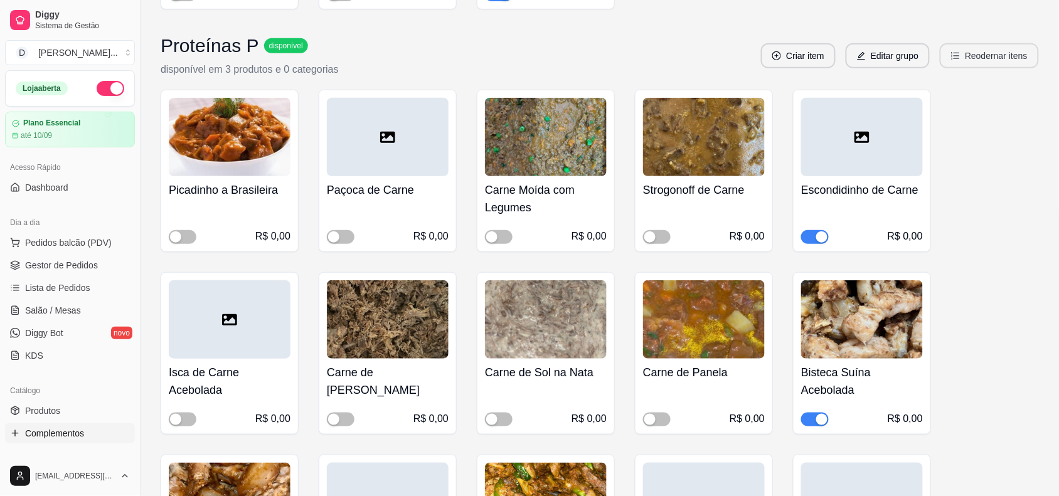
type input "proteínas"
click at [1011, 68] on button "Reodernar itens" at bounding box center [989, 55] width 99 height 25
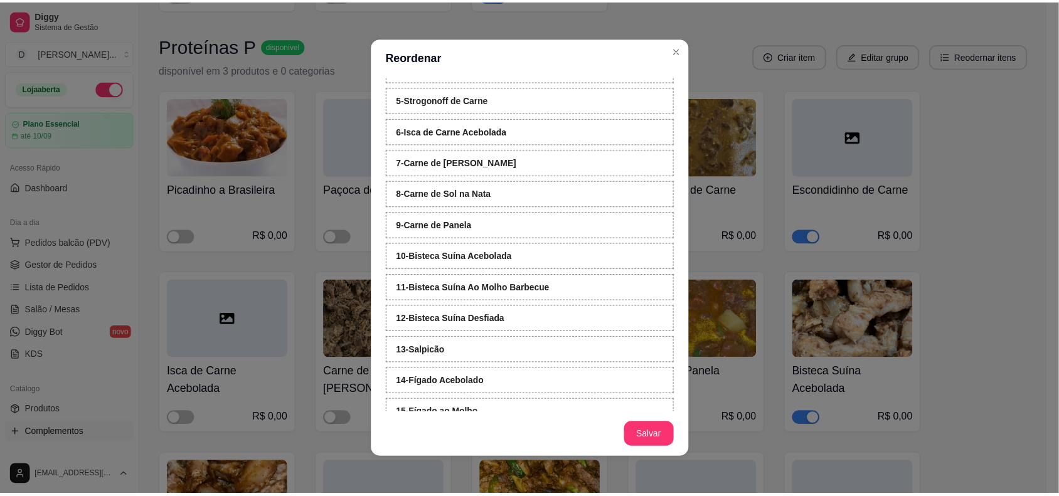
scroll to position [314, 0]
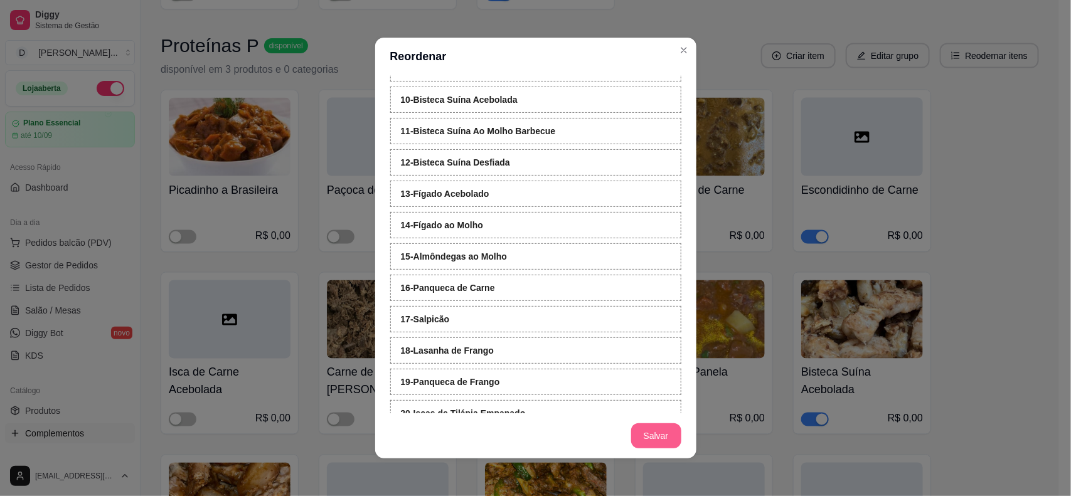
click at [646, 436] on button "Salvar" at bounding box center [656, 436] width 50 height 25
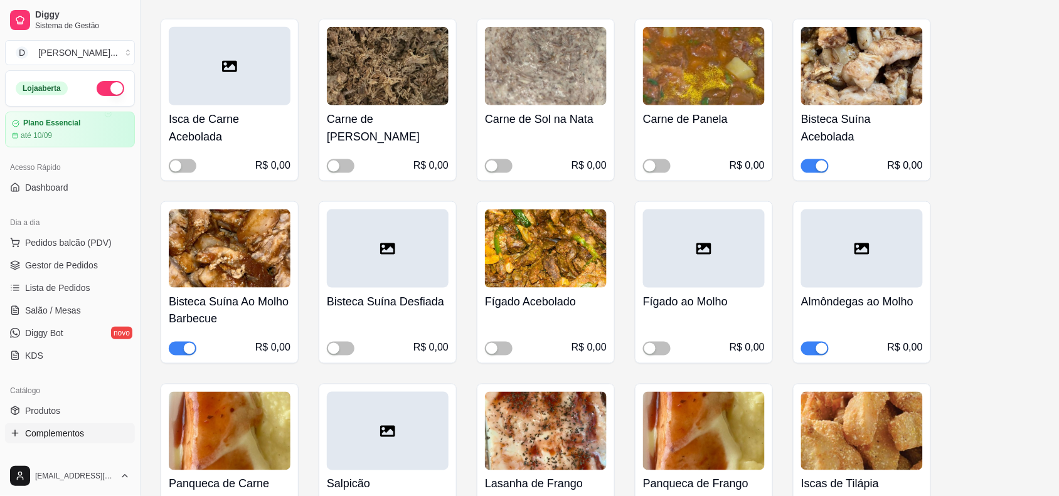
scroll to position [0, 0]
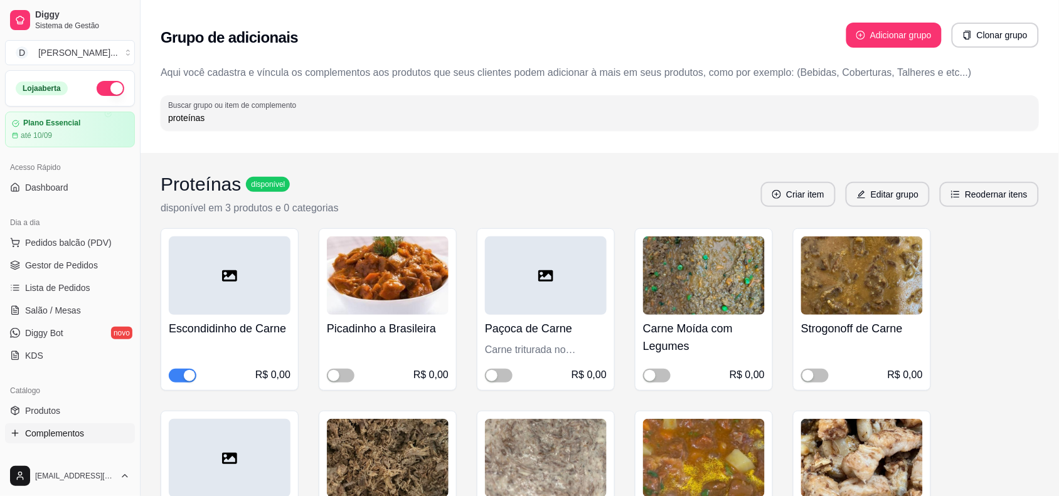
drag, startPoint x: 328, startPoint y: 114, endPoint x: 95, endPoint y: 109, distance: 232.9
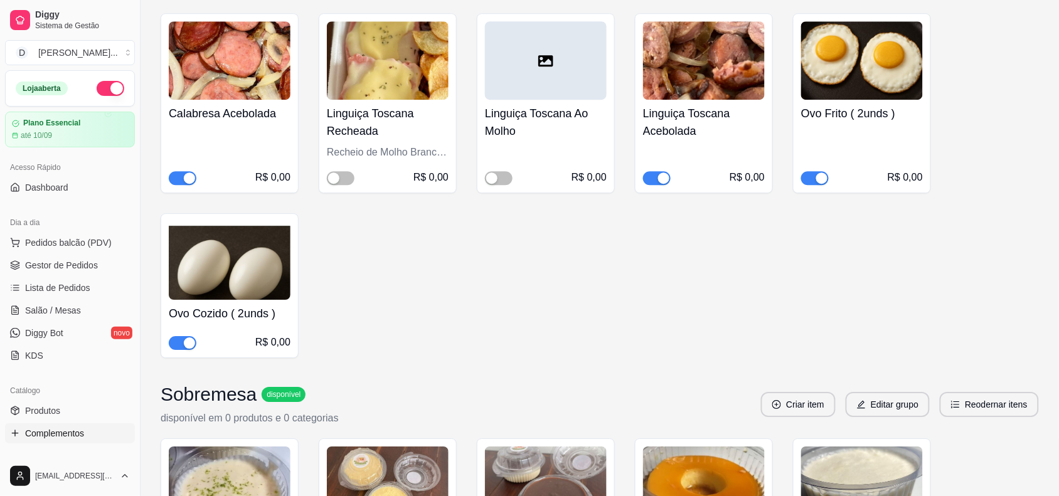
scroll to position [2118, 0]
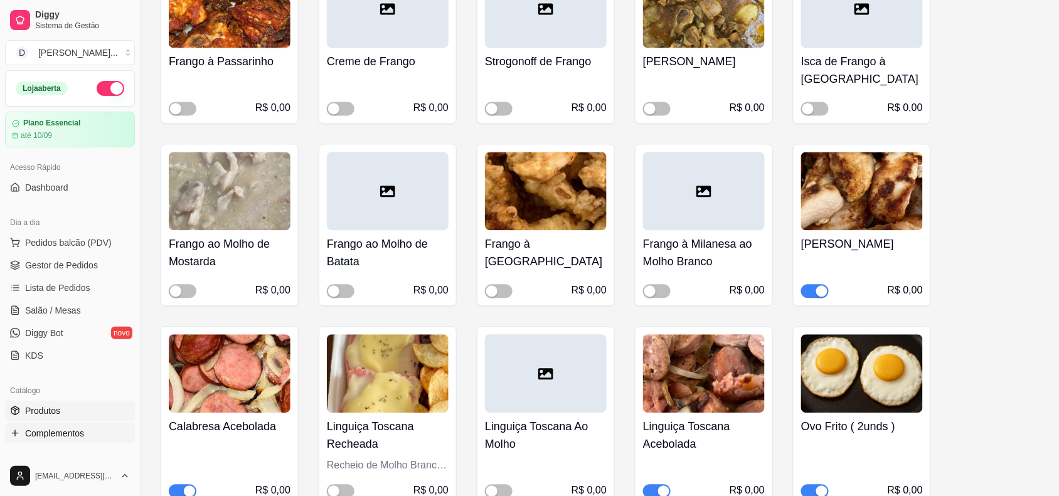
click at [32, 413] on span "Produtos" at bounding box center [42, 411] width 35 height 13
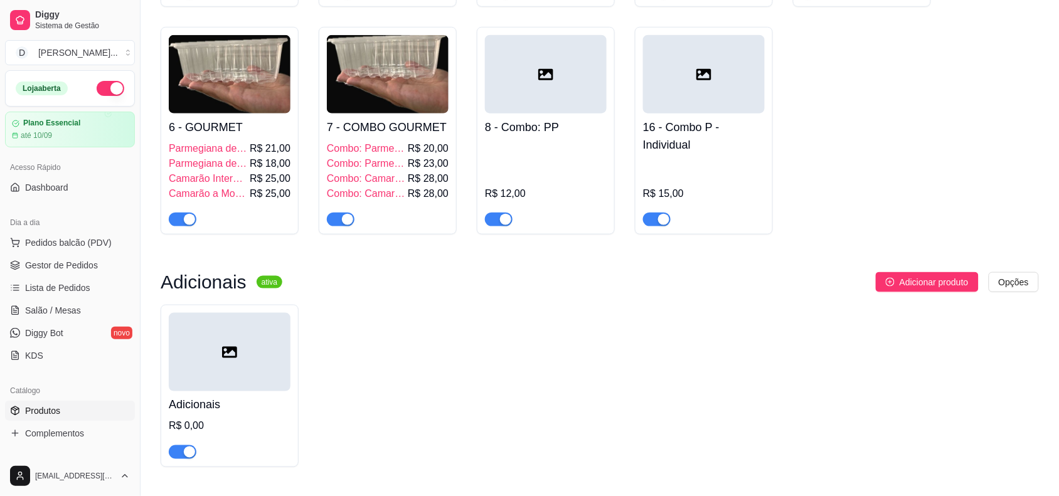
scroll to position [392, 0]
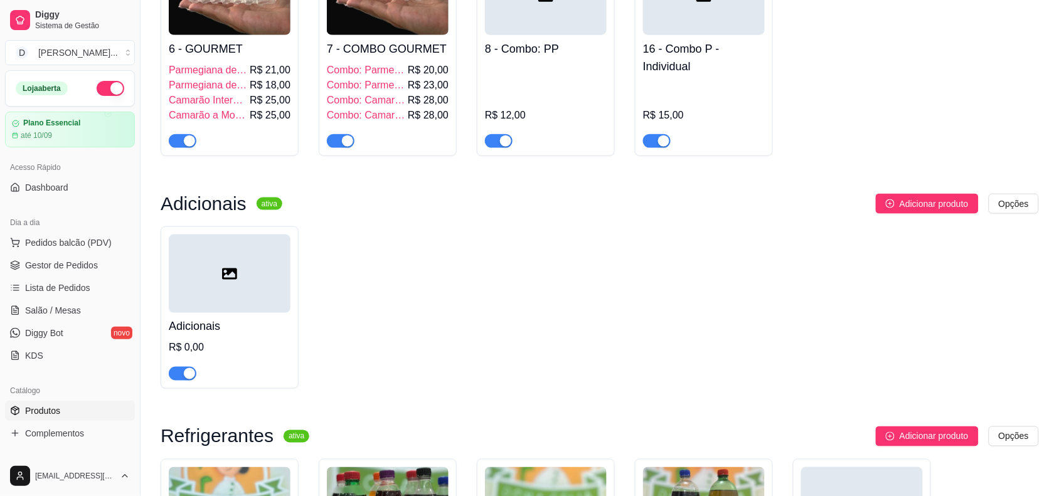
click at [274, 281] on div at bounding box center [230, 274] width 122 height 78
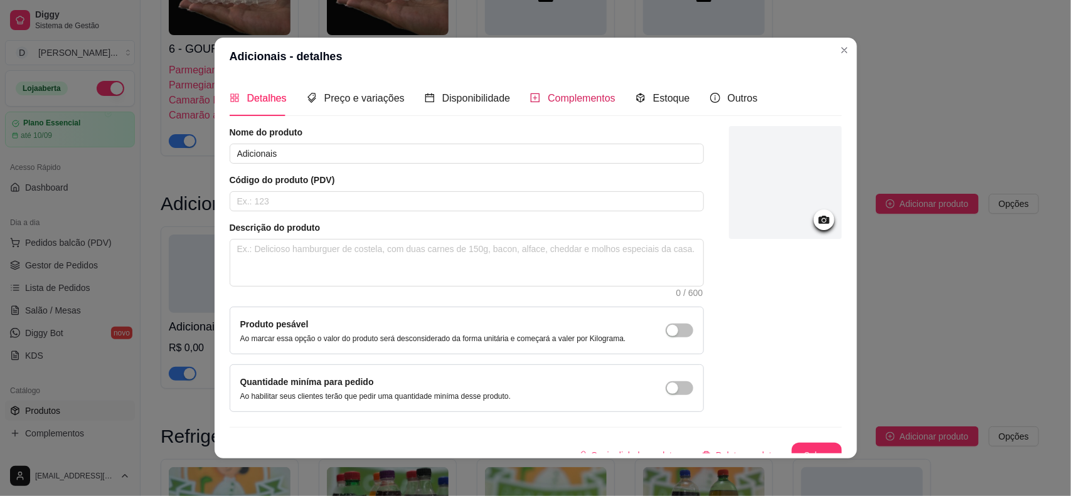
click at [551, 100] on span "Complementos" at bounding box center [582, 98] width 68 height 11
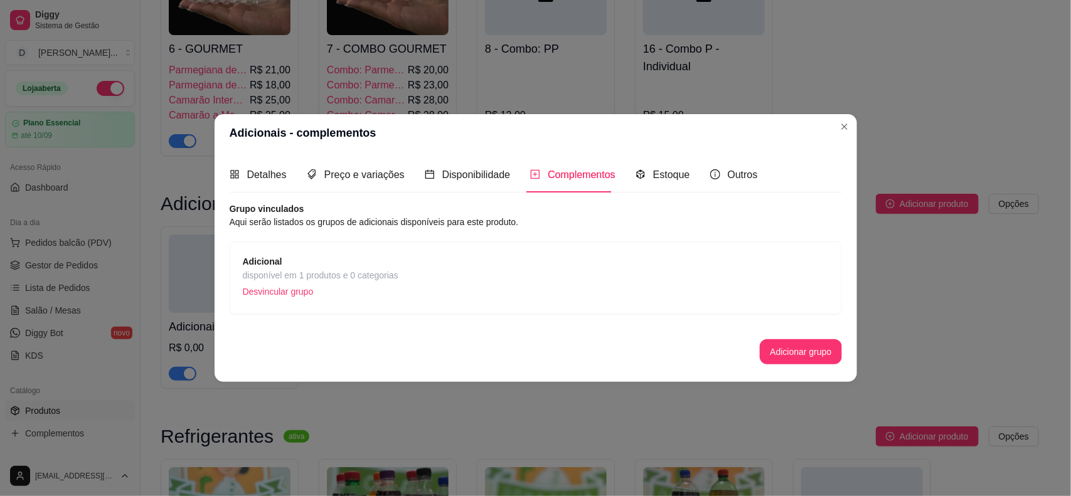
click at [822, 120] on header "Adicionais - complementos" at bounding box center [536, 133] width 643 height 38
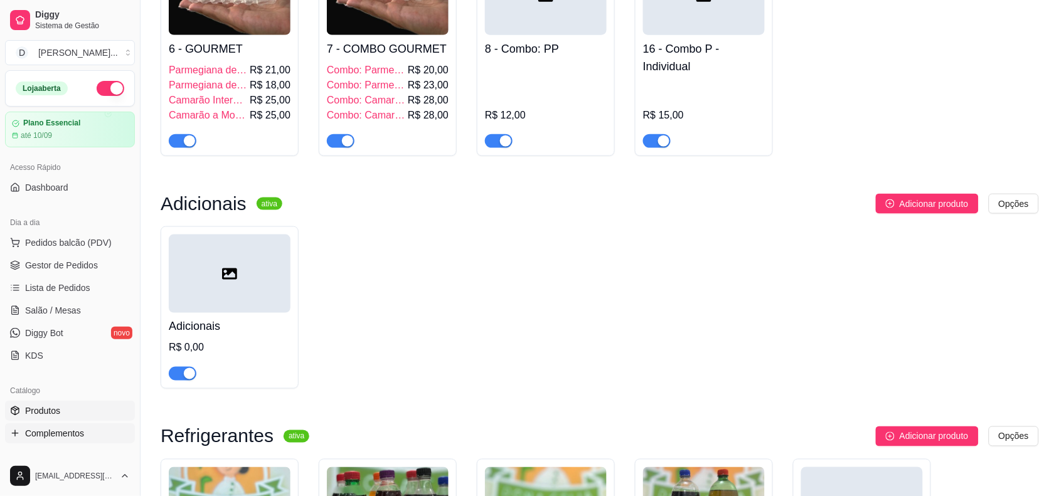
click at [42, 442] on link "Complementos" at bounding box center [70, 434] width 130 height 20
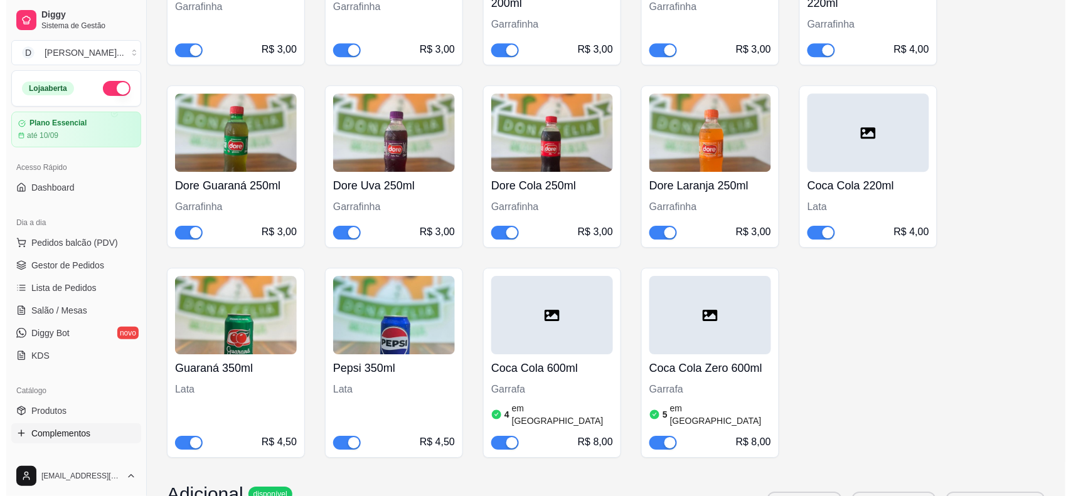
scroll to position [4158, 0]
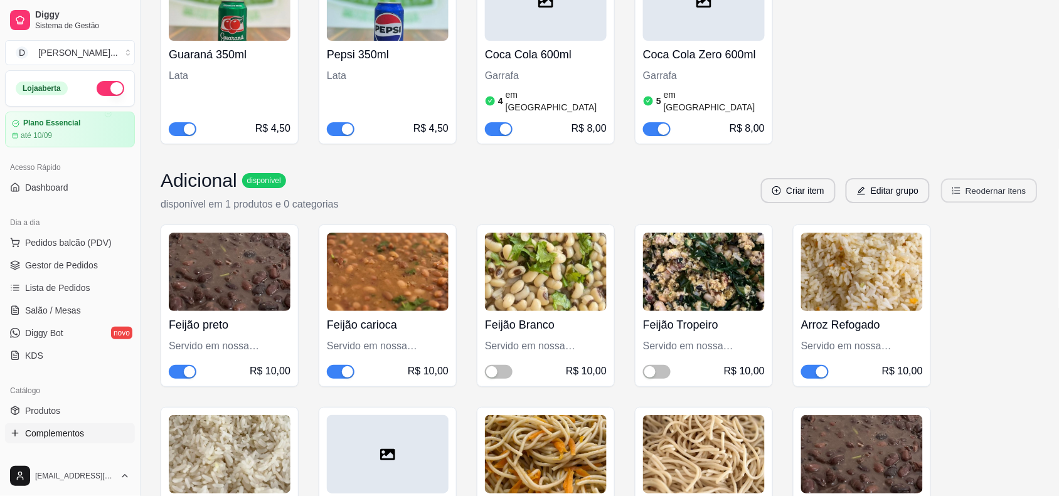
click at [1012, 201] on button "Reodernar itens" at bounding box center [990, 191] width 96 height 24
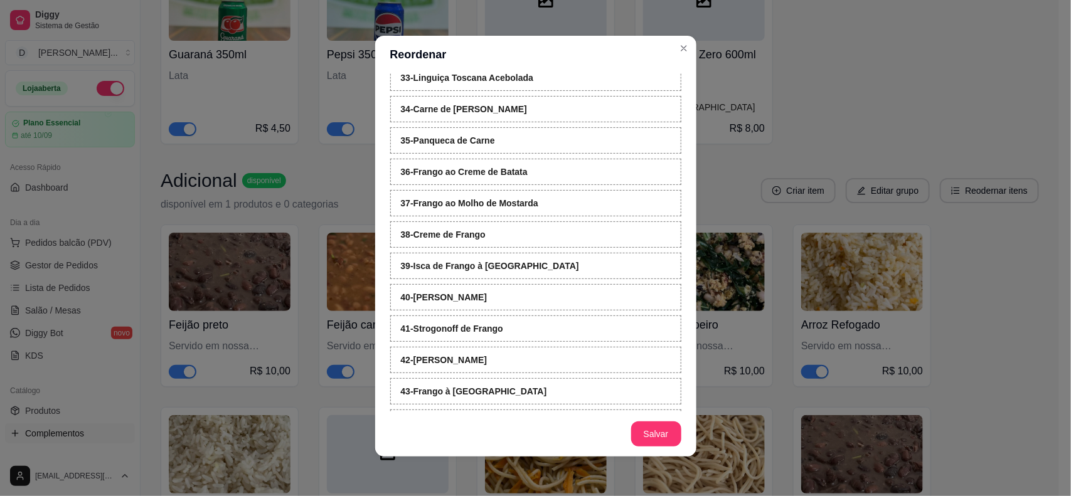
scroll to position [977, 0]
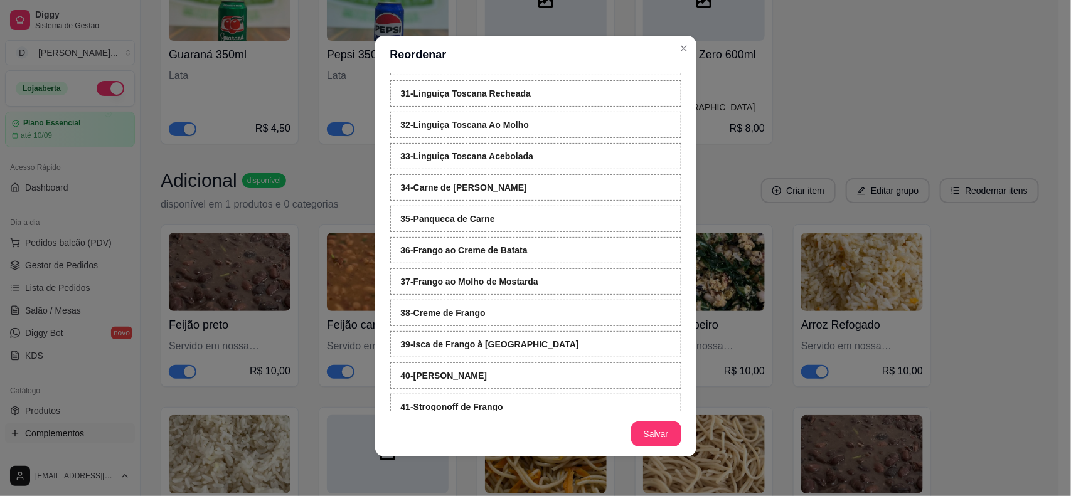
click at [437, 232] on div "35 - Panqueca de Carne" at bounding box center [535, 219] width 291 height 26
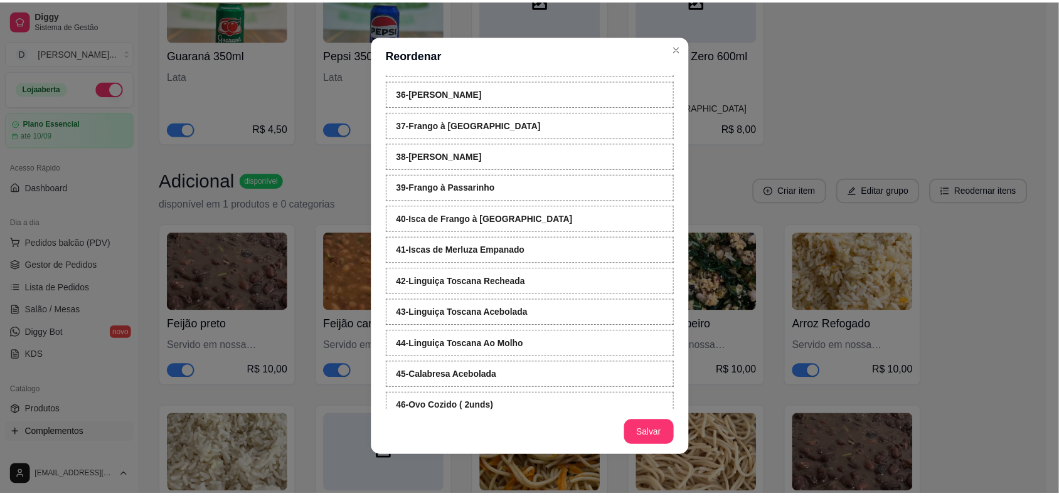
scroll to position [1056, 0]
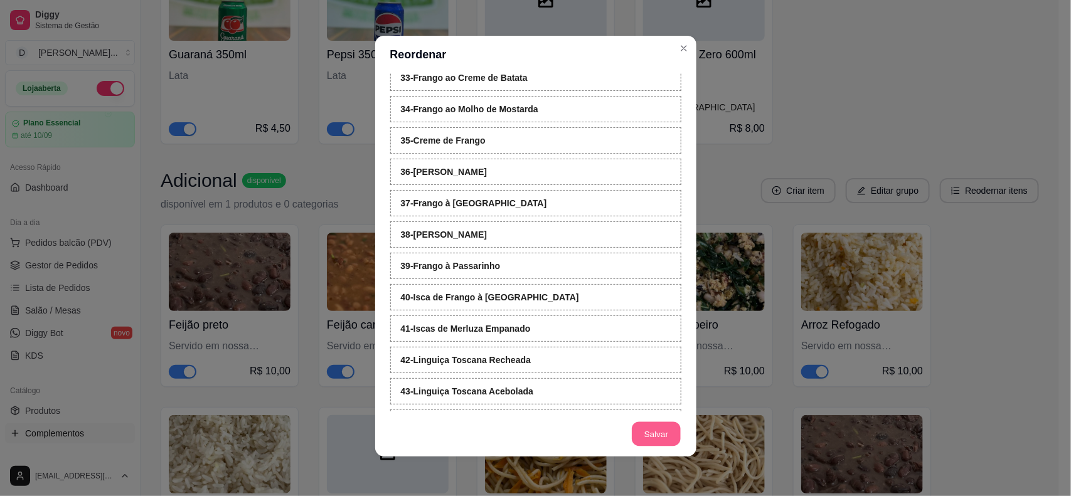
click at [650, 427] on button "Salvar" at bounding box center [656, 434] width 49 height 24
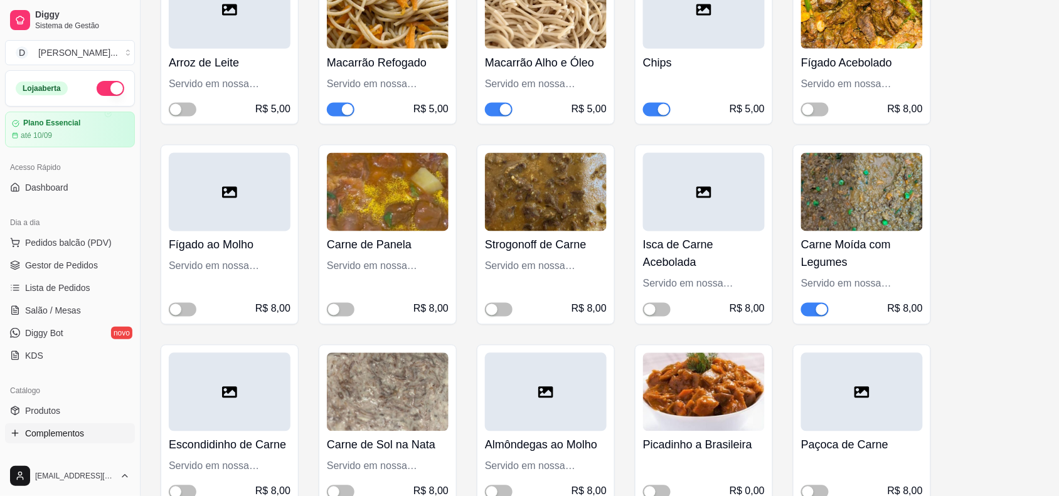
scroll to position [4864, 0]
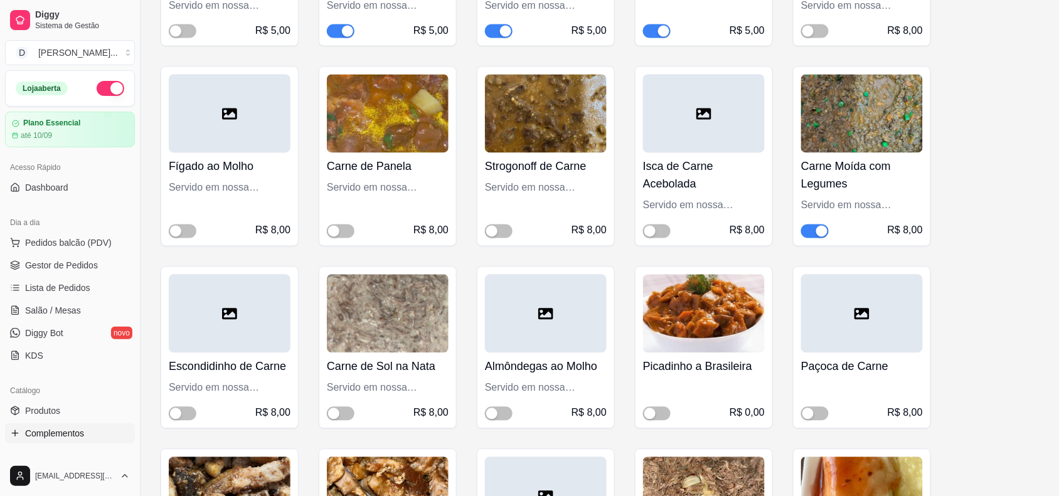
click at [808, 236] on span "button" at bounding box center [815, 232] width 28 height 14
click at [179, 412] on span "button" at bounding box center [183, 414] width 28 height 14
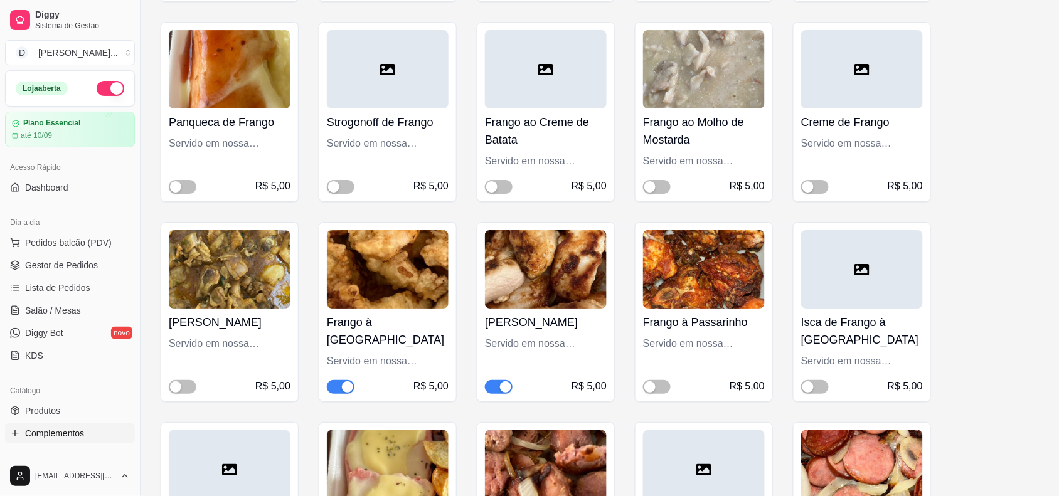
scroll to position [5570, 0]
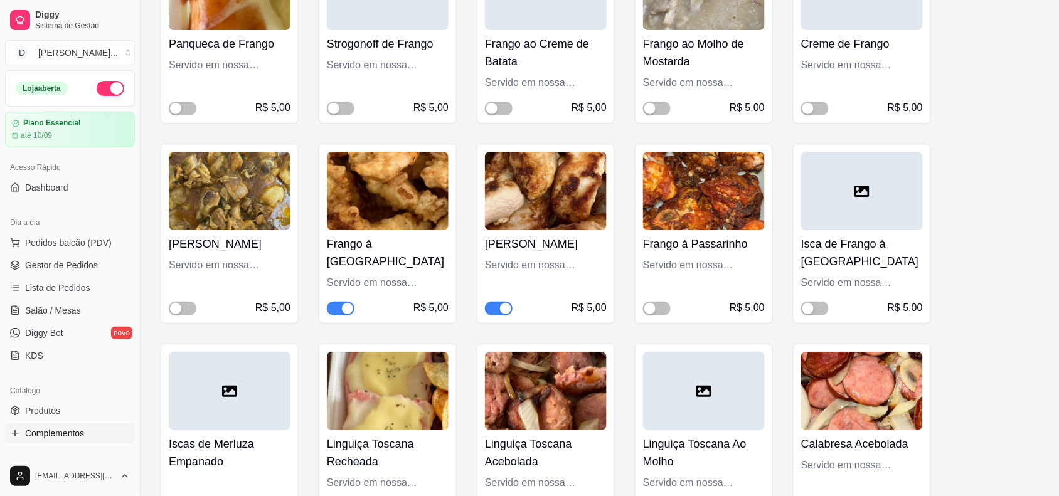
click at [348, 314] on div "button" at bounding box center [347, 308] width 11 height 11
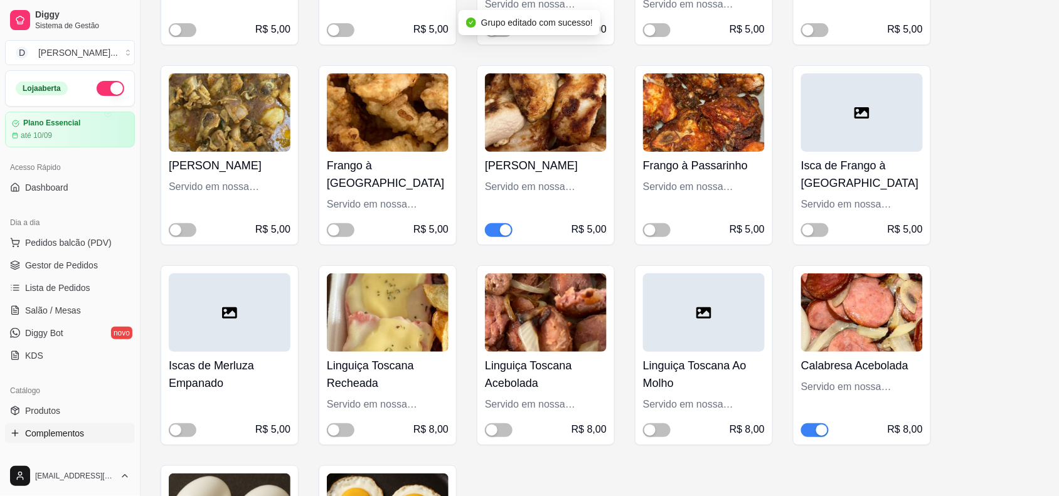
scroll to position [5727, 0]
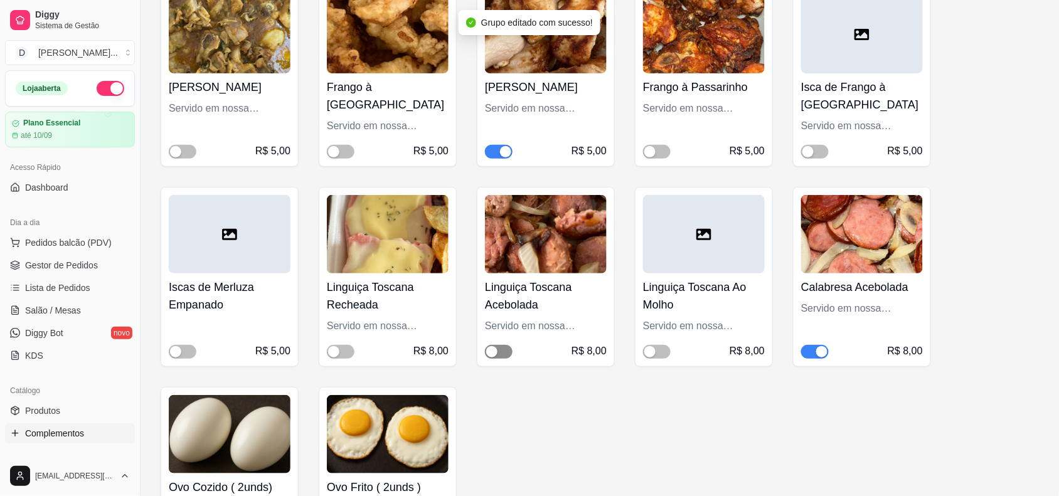
click at [495, 358] on div "button" at bounding box center [491, 351] width 11 height 11
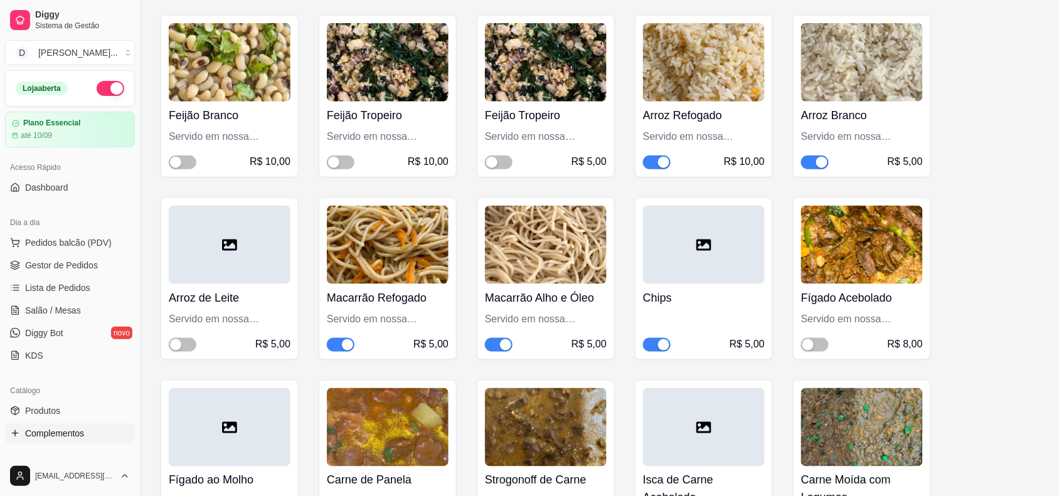
scroll to position [4236, 0]
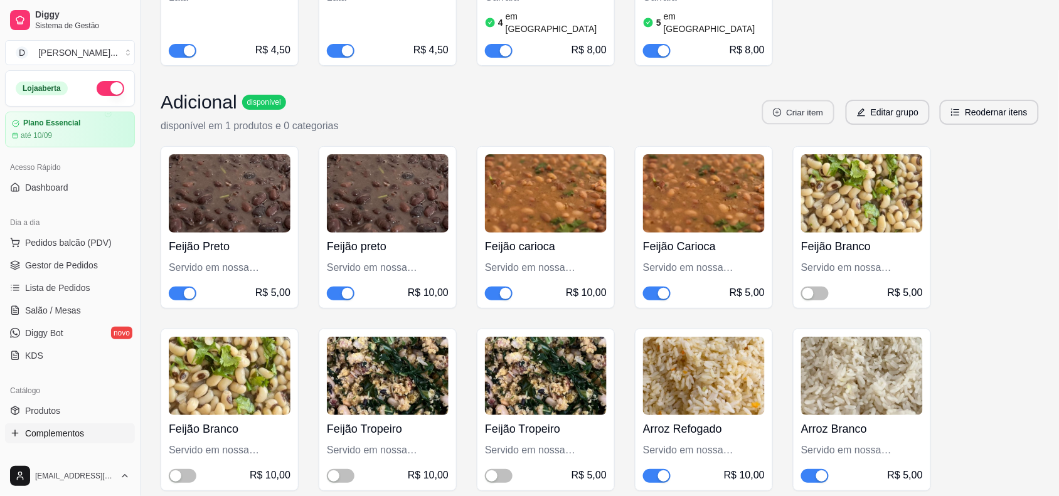
click at [813, 100] on button "Criar item" at bounding box center [799, 112] width 72 height 24
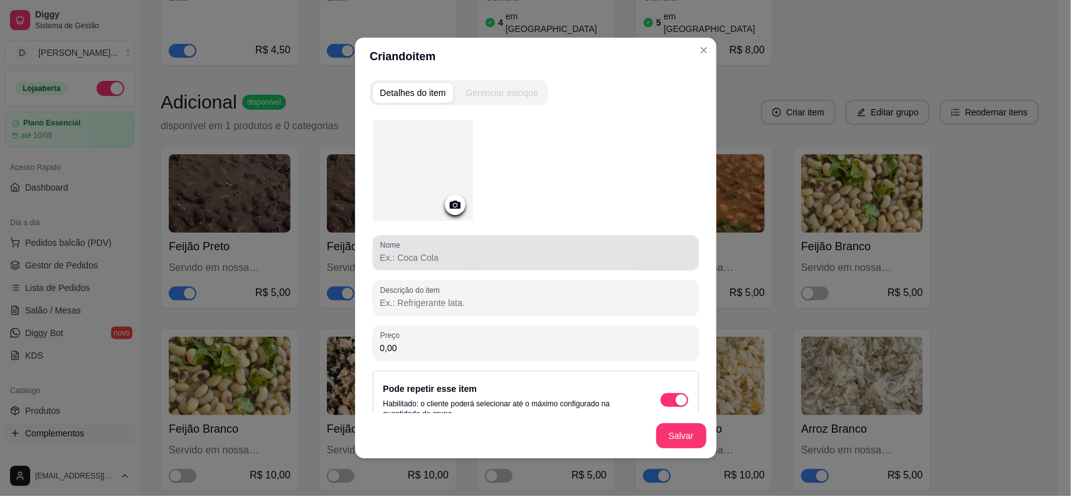
click at [394, 264] on div "Nome" at bounding box center [536, 252] width 326 height 35
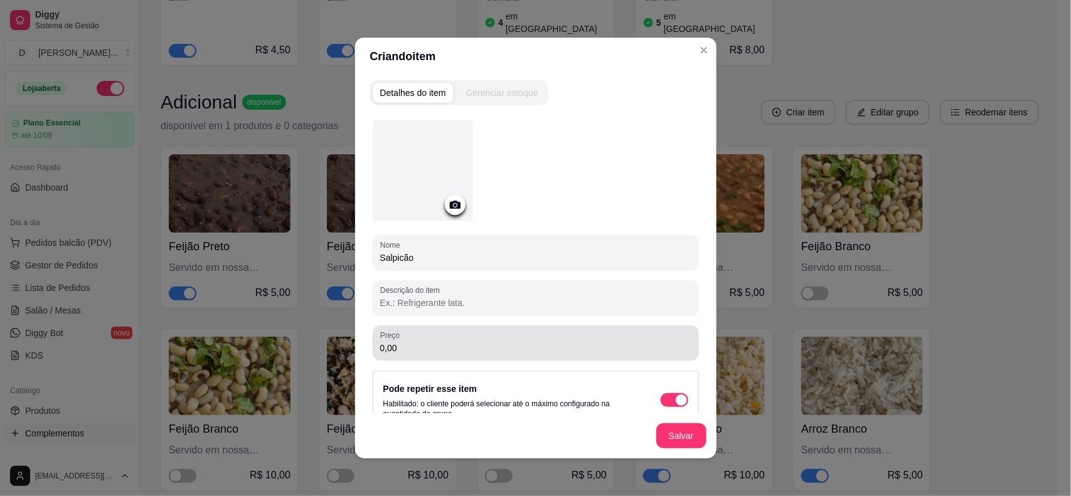
type input "Salpicão"
click at [397, 345] on input "0,00" at bounding box center [535, 348] width 311 height 13
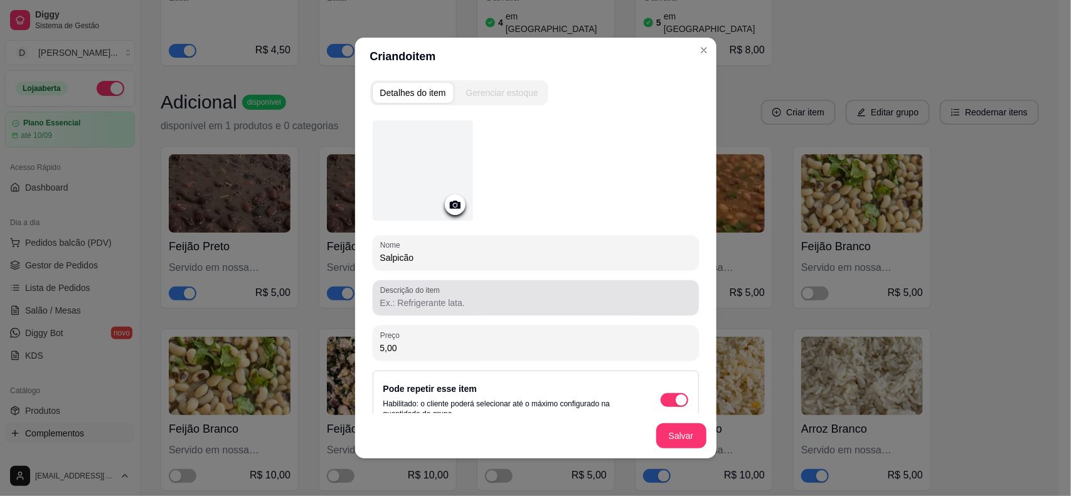
type input "5,00"
click at [386, 303] on input "Descrição do item" at bounding box center [535, 303] width 311 height 13
type input "Servida em nossa embalagem PP - aproximadamente 100g"
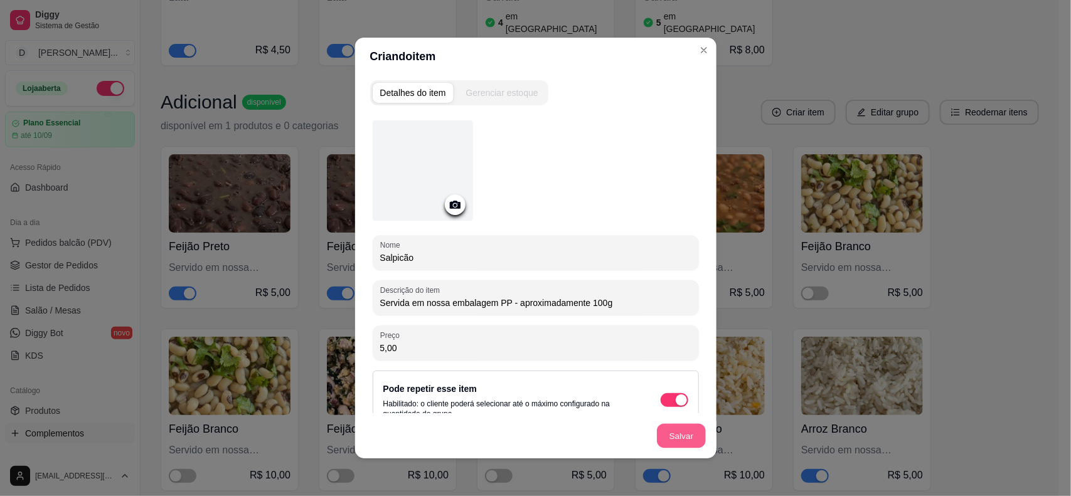
click at [675, 430] on button "Salvar" at bounding box center [681, 436] width 49 height 24
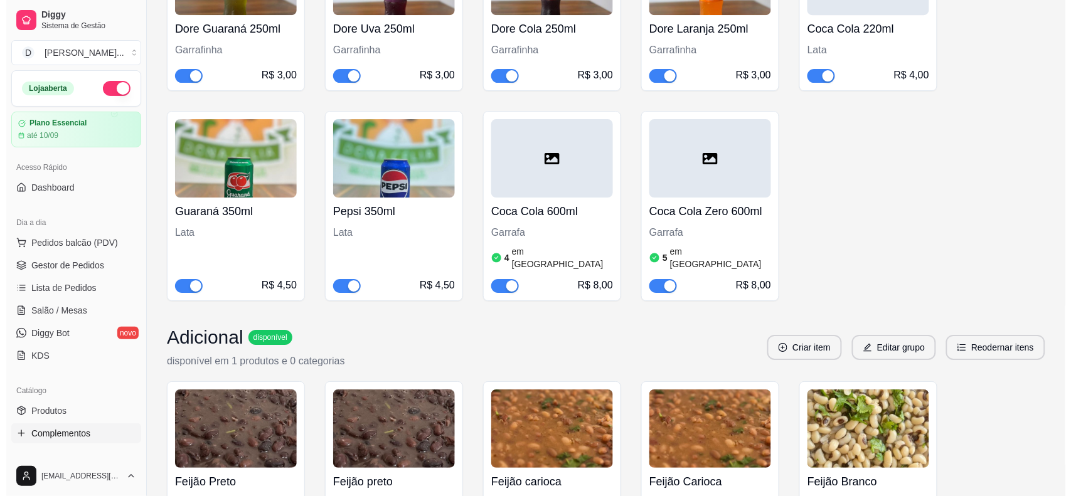
scroll to position [4315, 0]
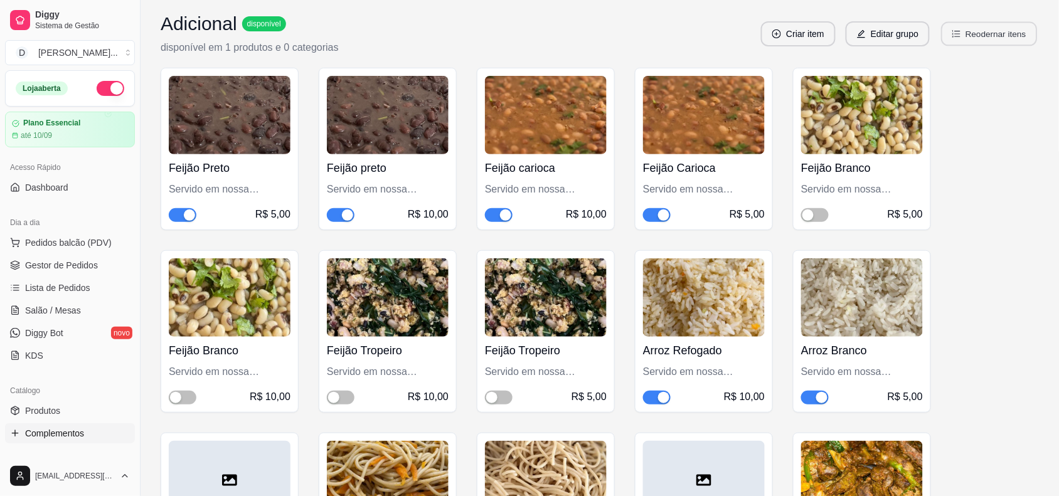
click at [953, 33] on button "Reodernar itens" at bounding box center [990, 34] width 96 height 24
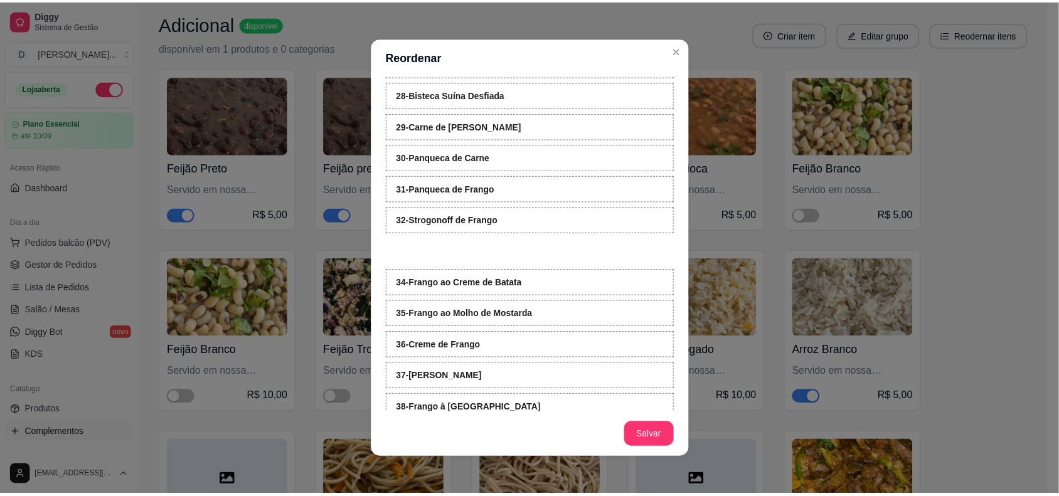
scroll to position [1039, 0]
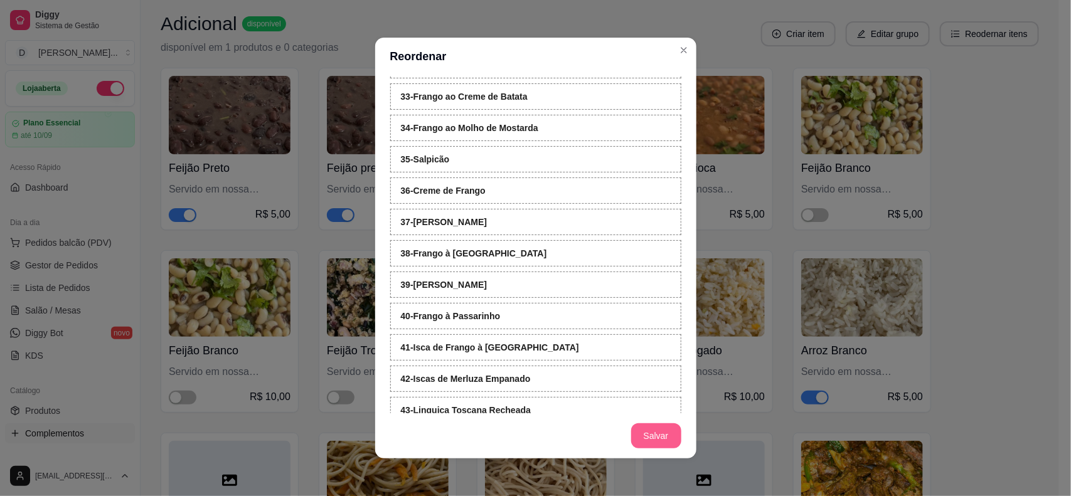
click at [653, 437] on button "Salvar" at bounding box center [656, 436] width 50 height 25
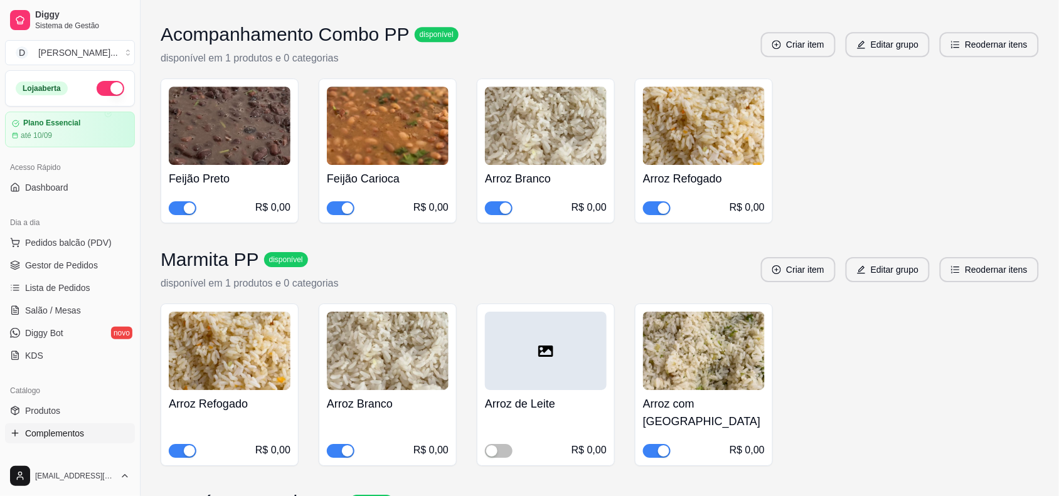
scroll to position [6825, 0]
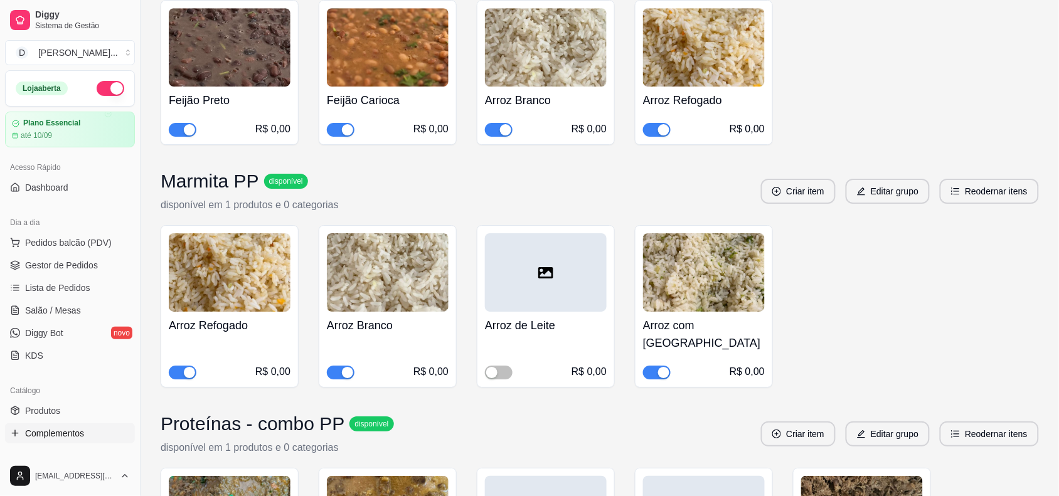
click at [643, 366] on span "button" at bounding box center [657, 373] width 28 height 14
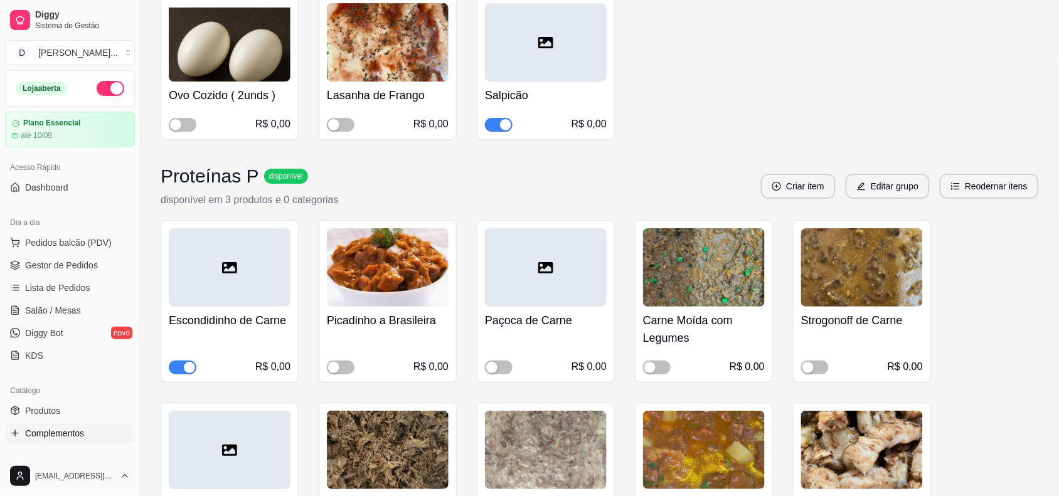
scroll to position [8551, 0]
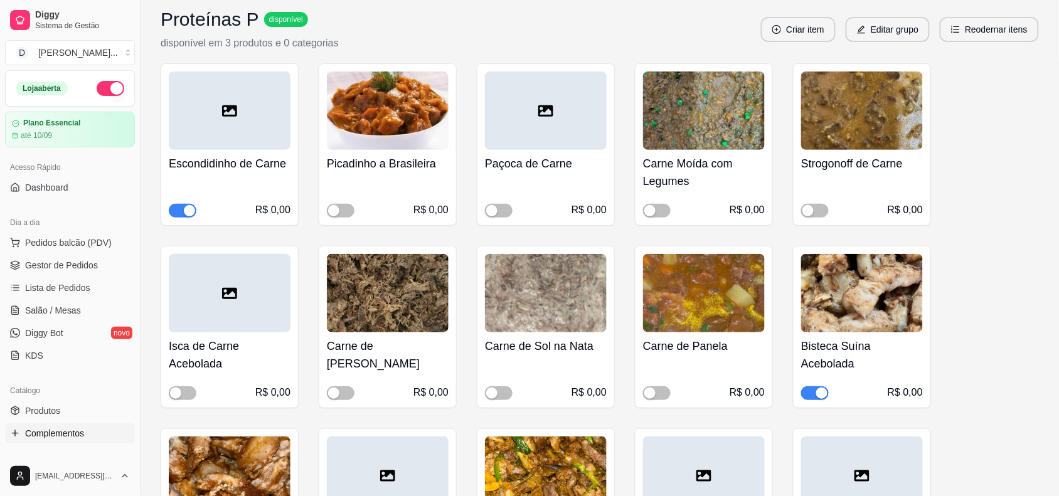
click at [280, 39] on p "disponível em 3 produtos e 0 categorias" at bounding box center [250, 43] width 178 height 15
click at [195, 16] on h3 "Proteínas P" at bounding box center [210, 19] width 99 height 23
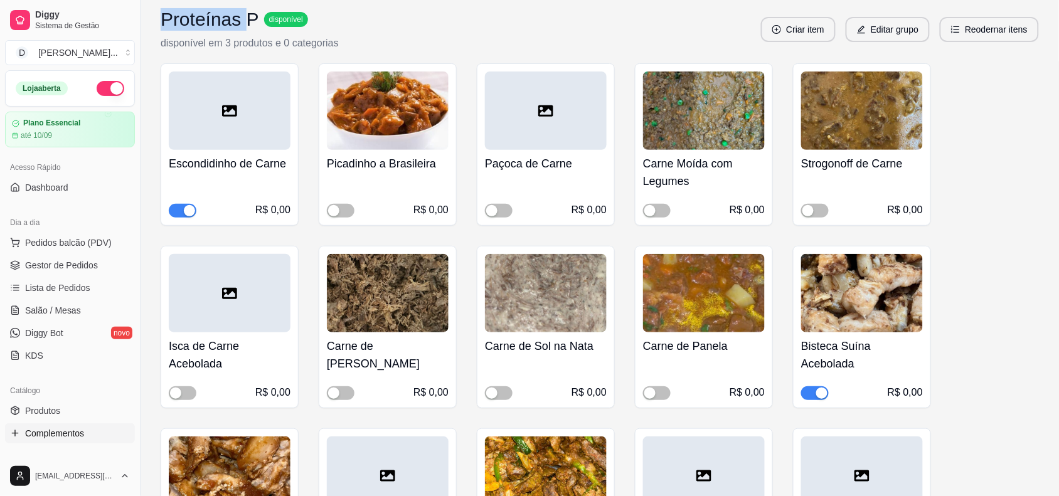
click at [195, 16] on h3 "Proteínas P" at bounding box center [210, 19] width 99 height 23
click at [269, 14] on span "disponível" at bounding box center [286, 19] width 39 height 10
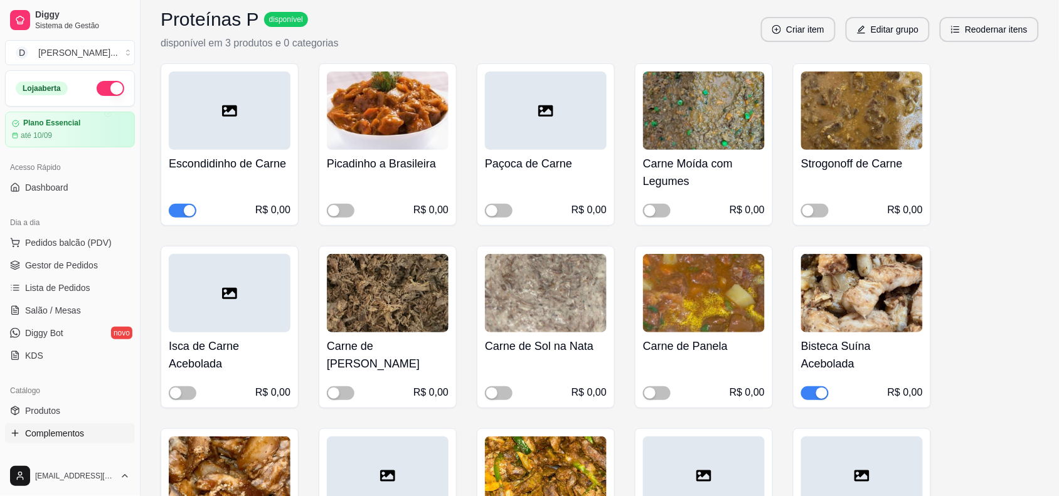
click at [221, 13] on h3 "Proteínas P" at bounding box center [210, 19] width 99 height 23
click at [227, 38] on p "disponível em 3 produtos e 0 categorias" at bounding box center [250, 43] width 178 height 15
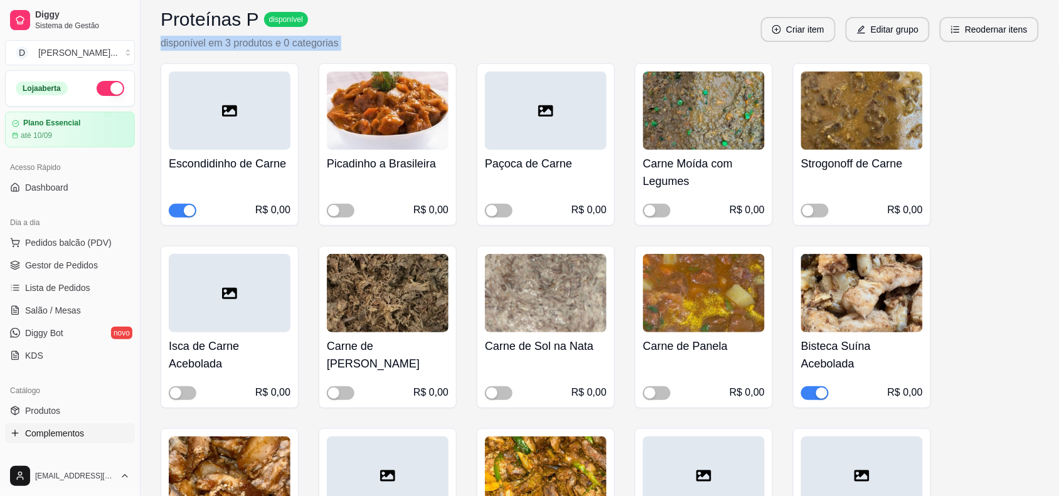
click at [227, 38] on p "disponível em 3 produtos e 0 categorias" at bounding box center [250, 43] width 178 height 15
click at [377, 38] on div "Proteínas P disponível disponível em 3 produtos e 0 categorias Criar item Edita…" at bounding box center [600, 29] width 879 height 43
click at [424, 26] on div "Proteínas P disponível disponível em 3 produtos e 0 categorias Criar item Edita…" at bounding box center [600, 29] width 879 height 43
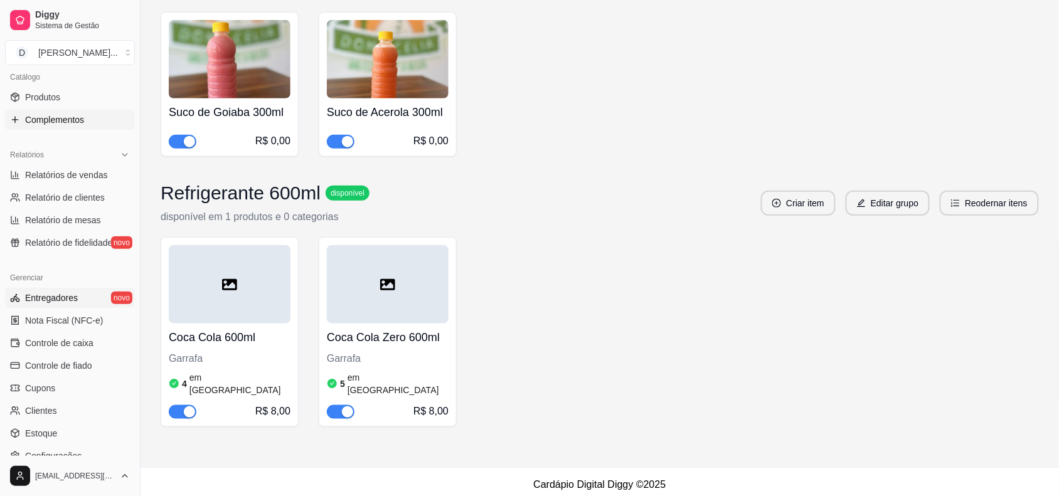
scroll to position [406, 0]
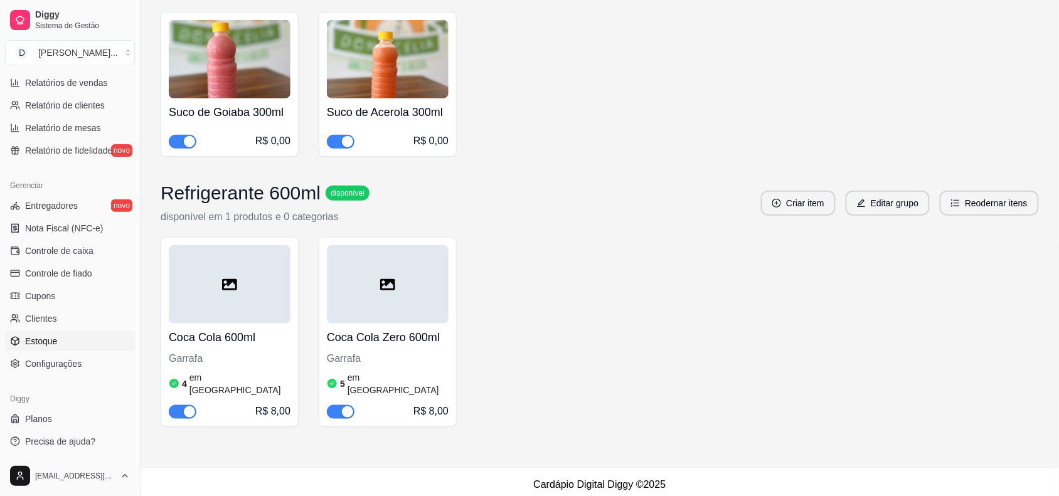
click at [45, 337] on span "Estoque" at bounding box center [41, 341] width 32 height 13
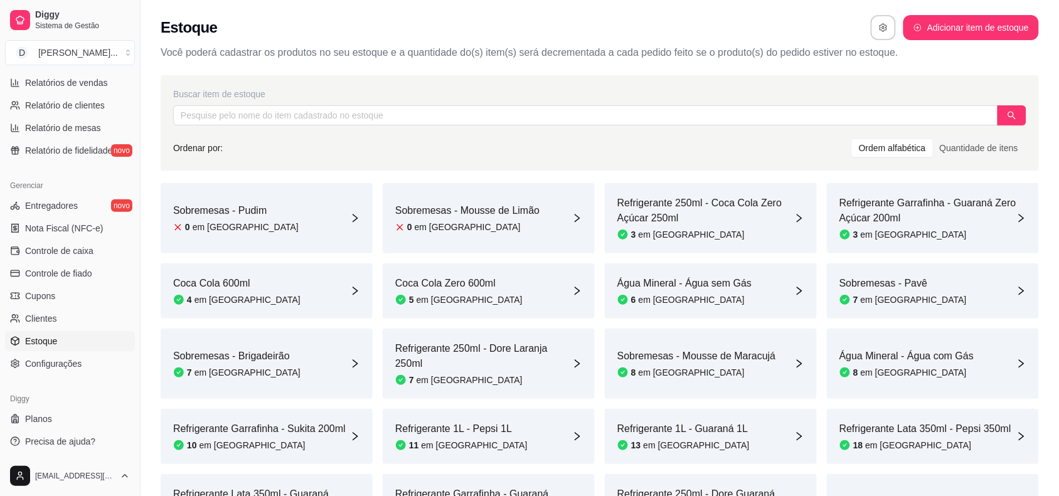
scroll to position [78, 0]
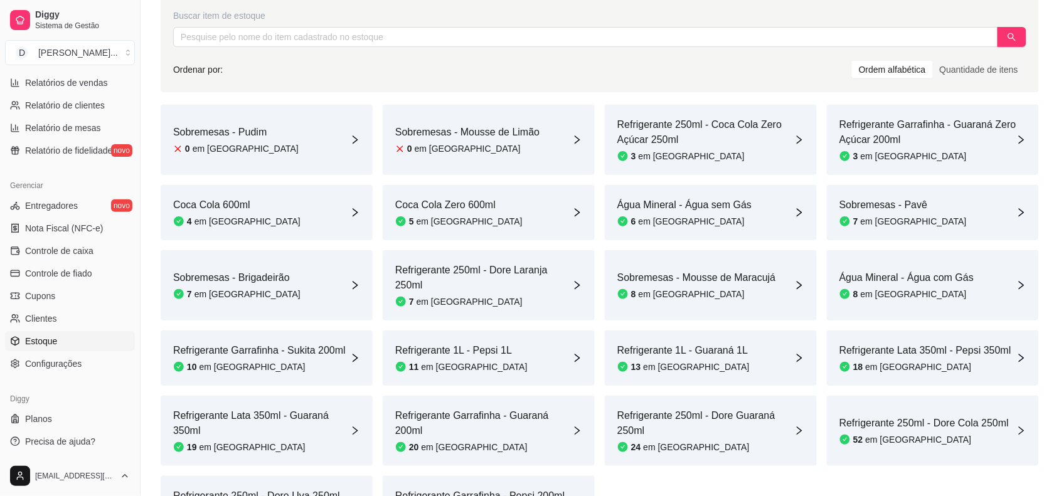
click at [296, 299] on div "Sobremesas - Brigadeirão 7 em [GEOGRAPHIC_DATA]" at bounding box center [267, 285] width 212 height 70
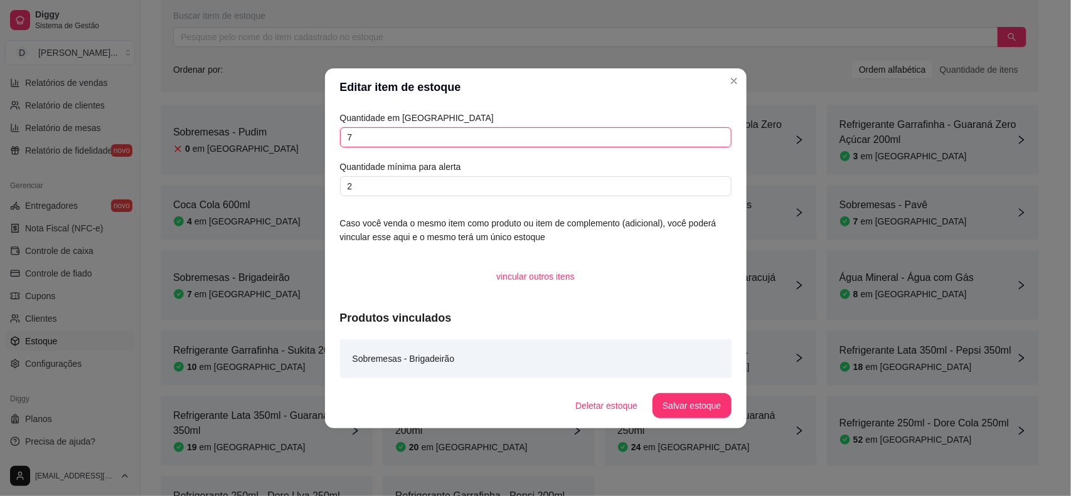
drag, startPoint x: 362, startPoint y: 136, endPoint x: 340, endPoint y: 138, distance: 22.0
click at [340, 138] on input "7" at bounding box center [536, 137] width 392 height 20
type input "4"
click at [695, 402] on button "Salvar estoque" at bounding box center [692, 406] width 78 height 25
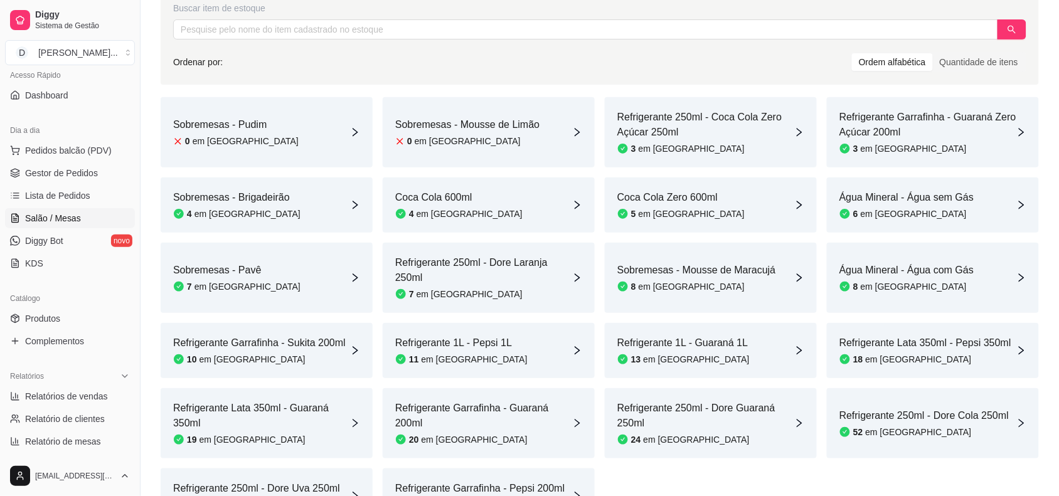
scroll to position [0, 0]
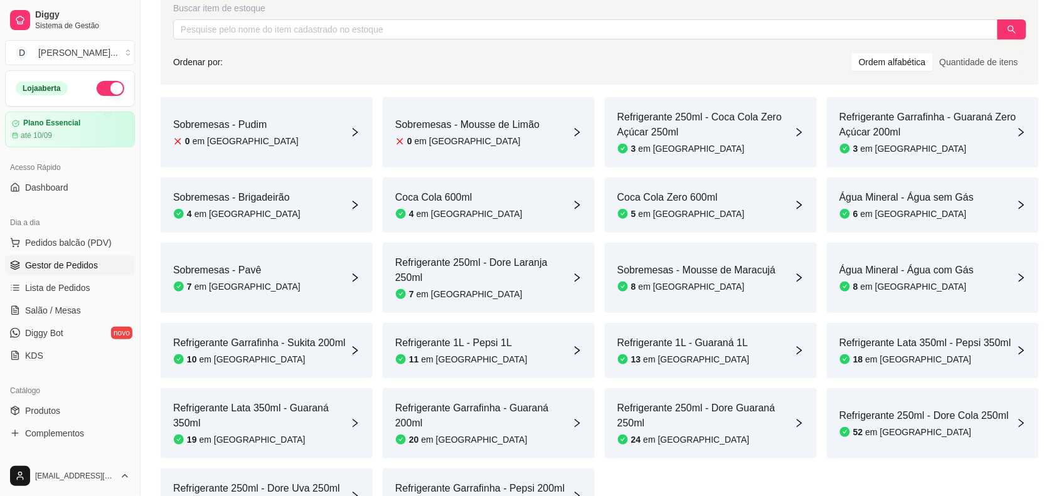
click at [58, 269] on span "Gestor de Pedidos" at bounding box center [61, 265] width 73 height 13
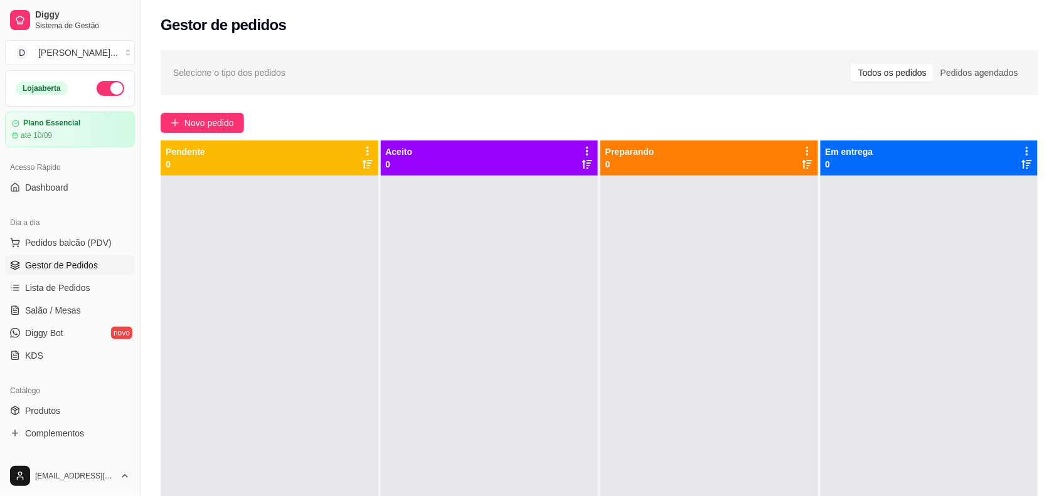
click at [198, 110] on div "Selecione o tipo dos pedidos Todos os pedidos Pedidos agendados Novo pedido Pen…" at bounding box center [600, 347] width 919 height 609
click at [199, 119] on span "Novo pedido" at bounding box center [210, 123] width 50 height 14
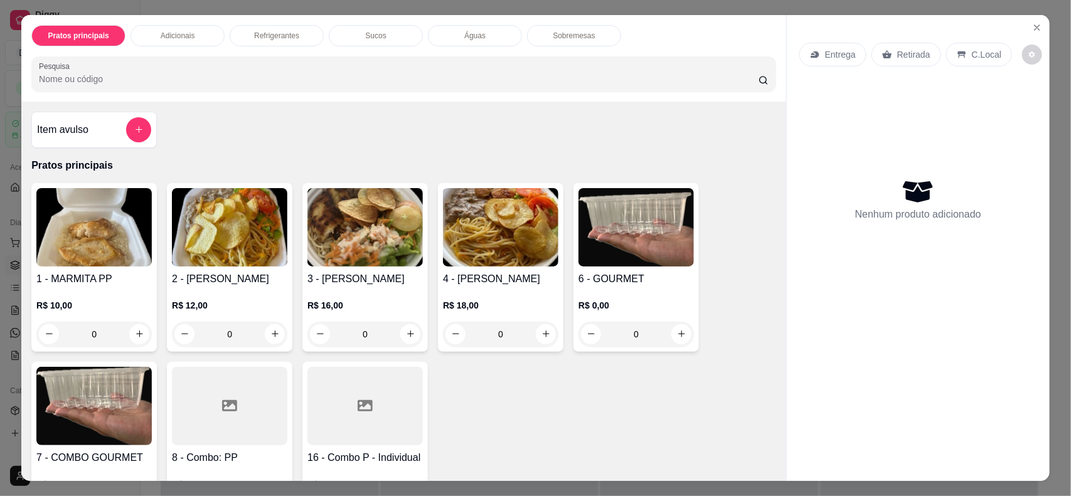
click at [92, 255] on img at bounding box center [93, 227] width 115 height 78
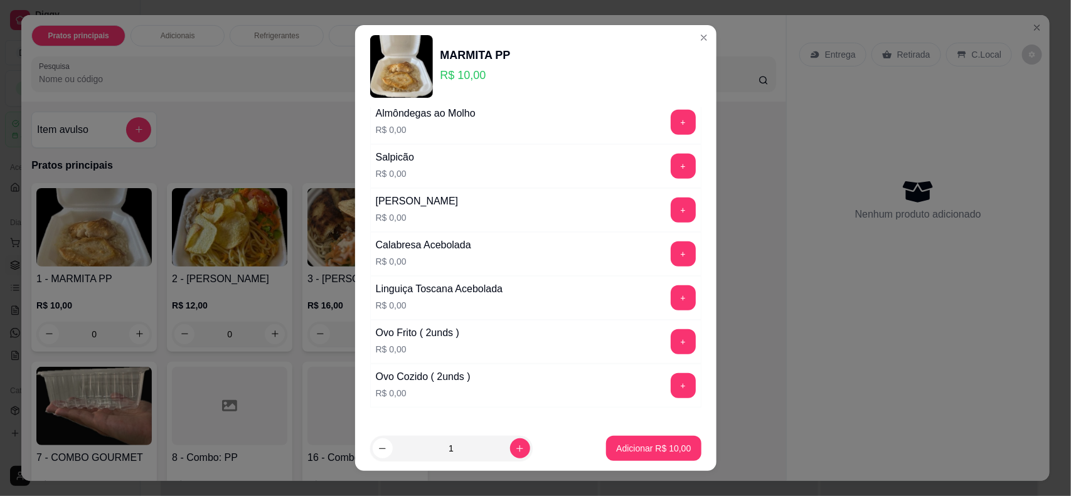
scroll to position [392, 0]
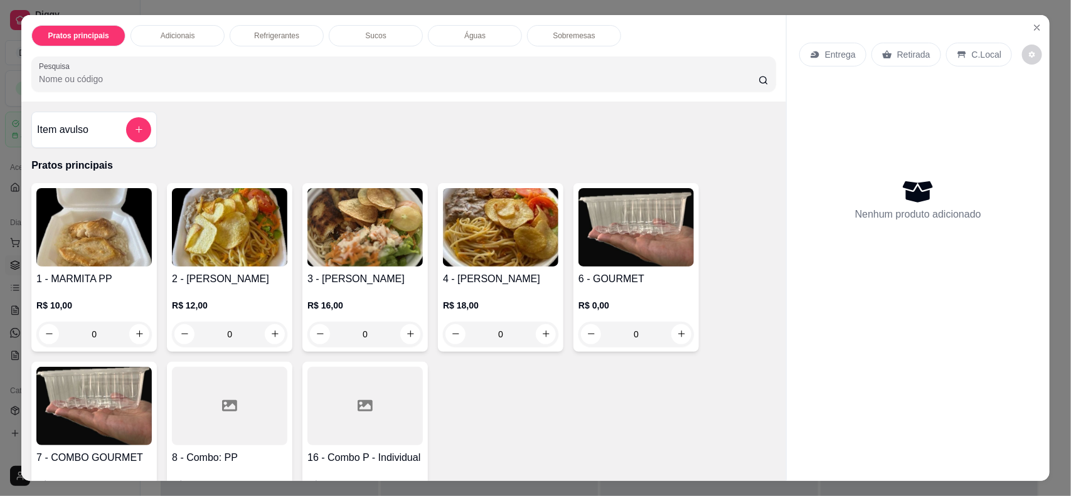
click at [208, 251] on img at bounding box center [229, 227] width 115 height 78
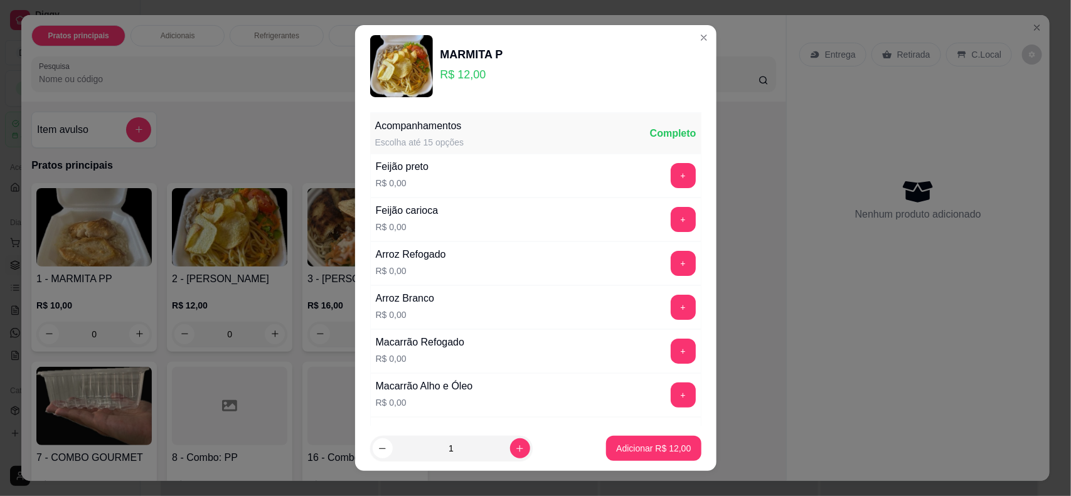
scroll to position [78, 0]
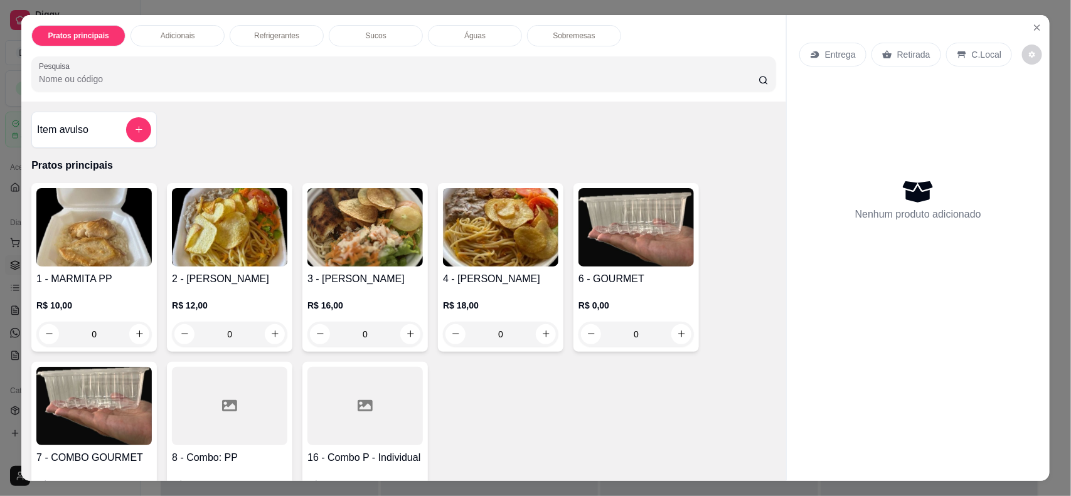
click at [333, 279] on h4 "3 - [PERSON_NAME]" at bounding box center [365, 279] width 115 height 15
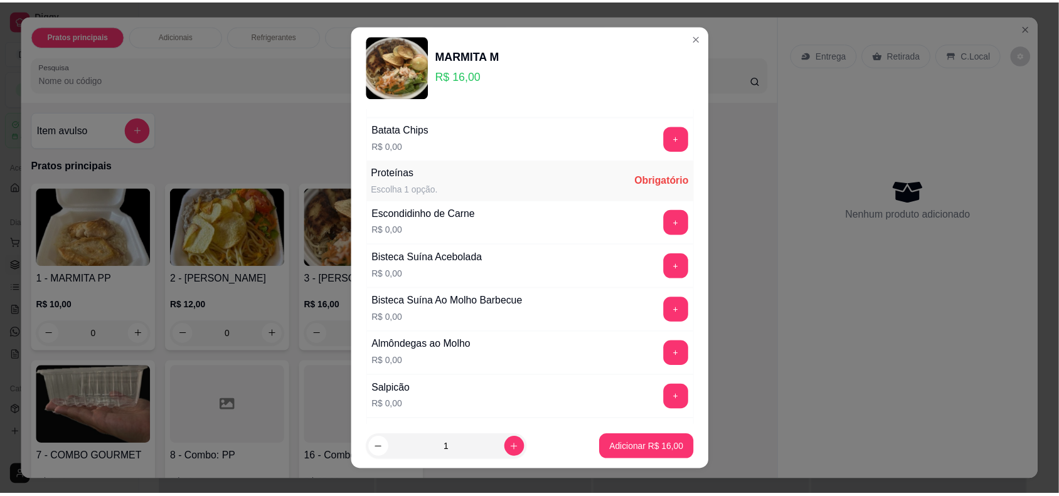
scroll to position [486, 0]
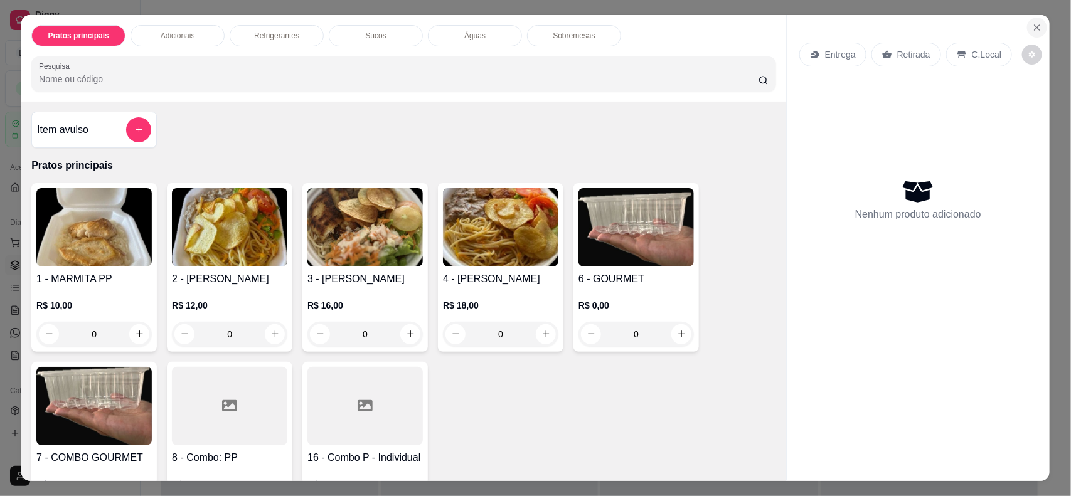
click at [1036, 29] on icon "Close" at bounding box center [1037, 28] width 10 height 10
